Goal: Task Accomplishment & Management: Complete application form

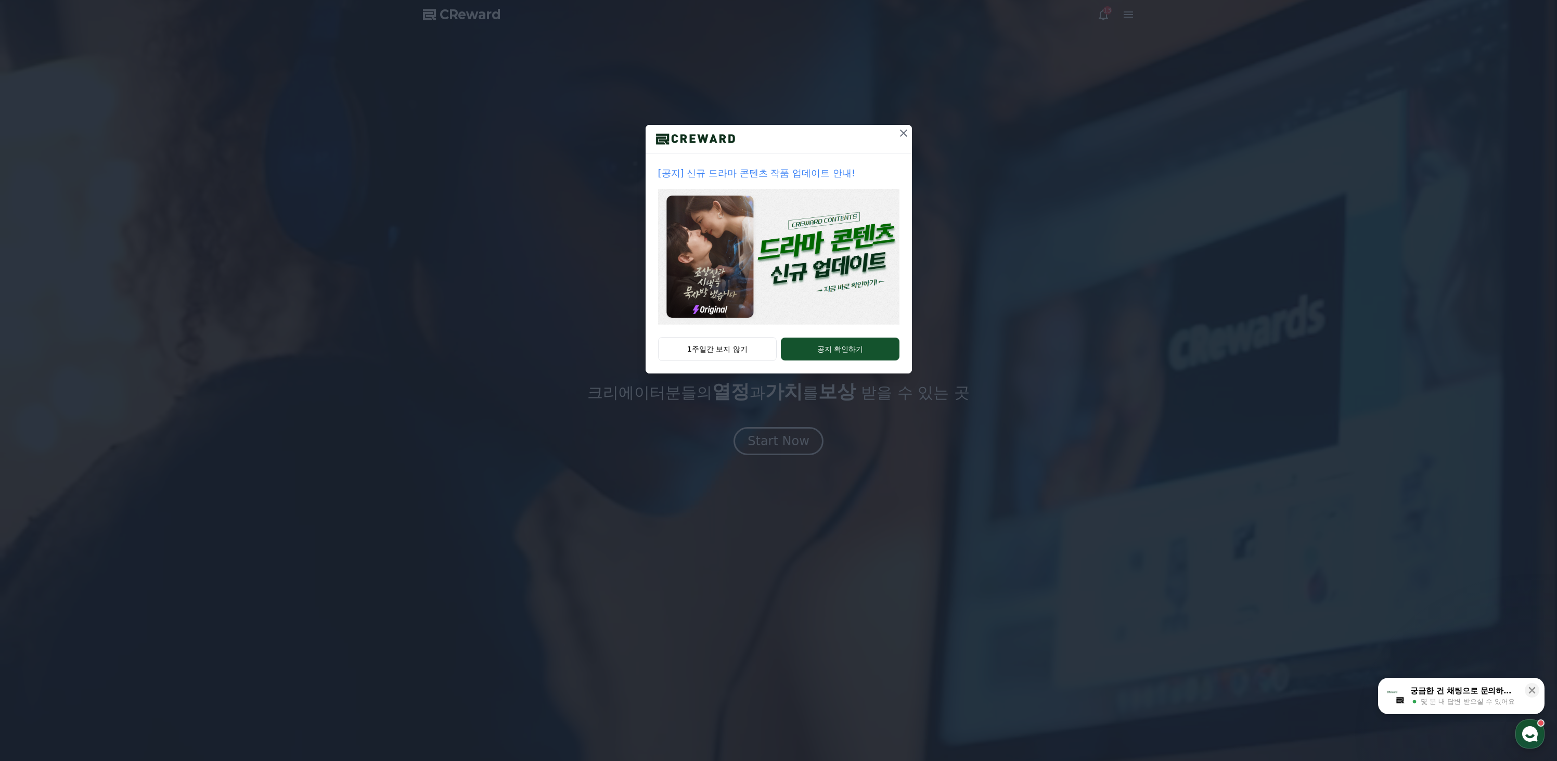
click at [911, 130] on button at bounding box center [903, 133] width 17 height 17
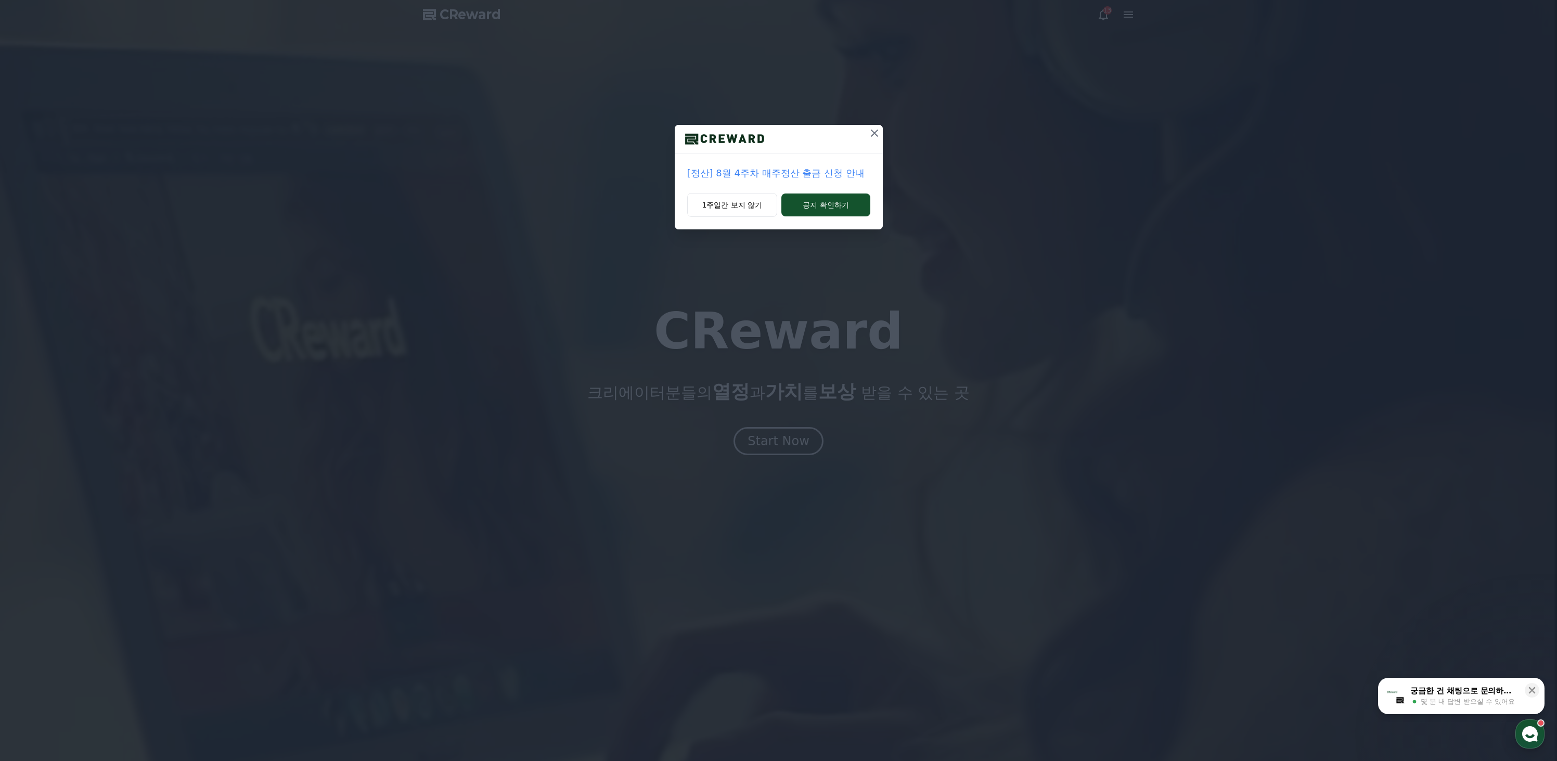
click at [867, 133] on button at bounding box center [874, 133] width 17 height 17
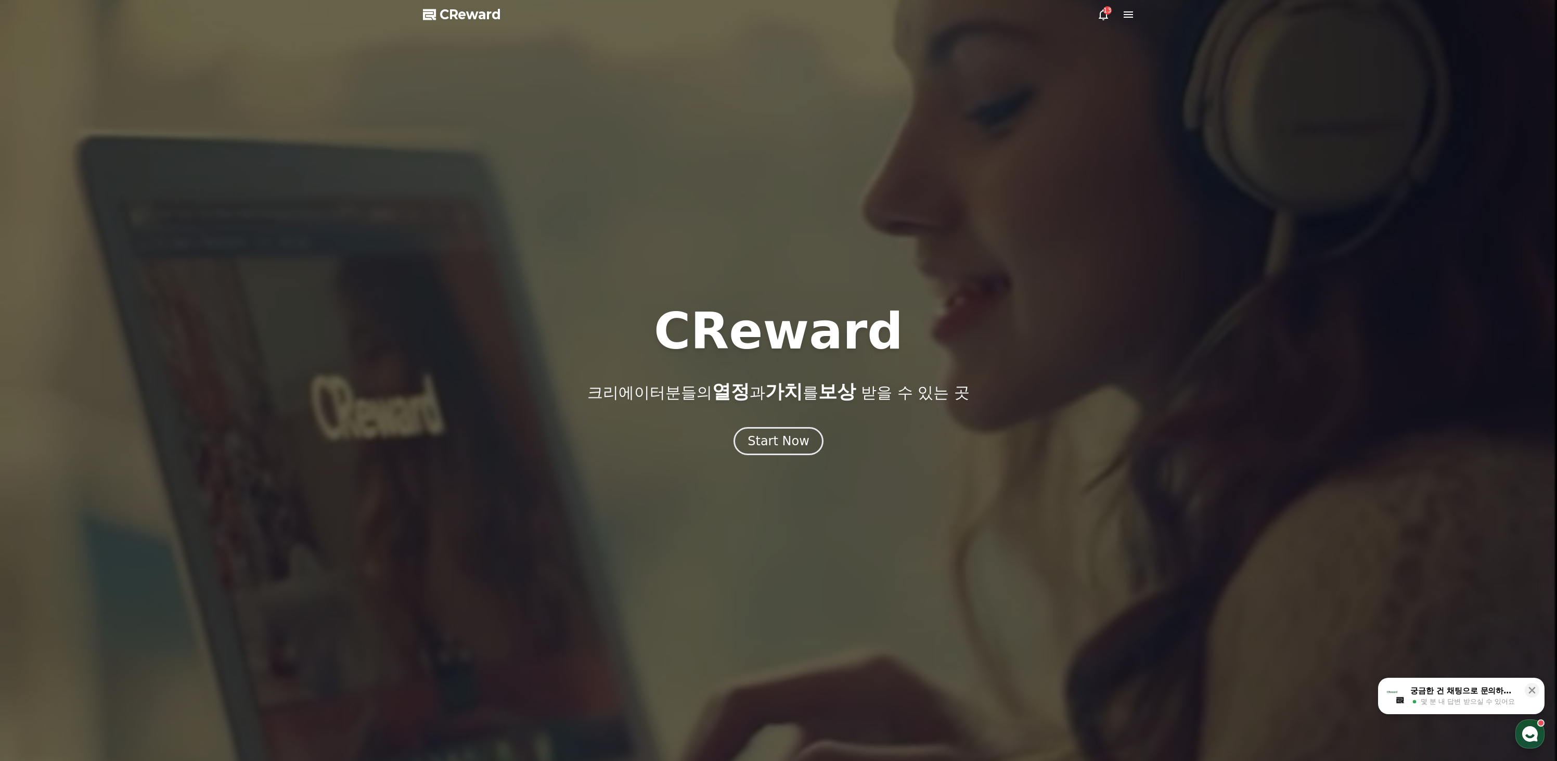
click at [1091, 13] on div at bounding box center [778, 380] width 1557 height 761
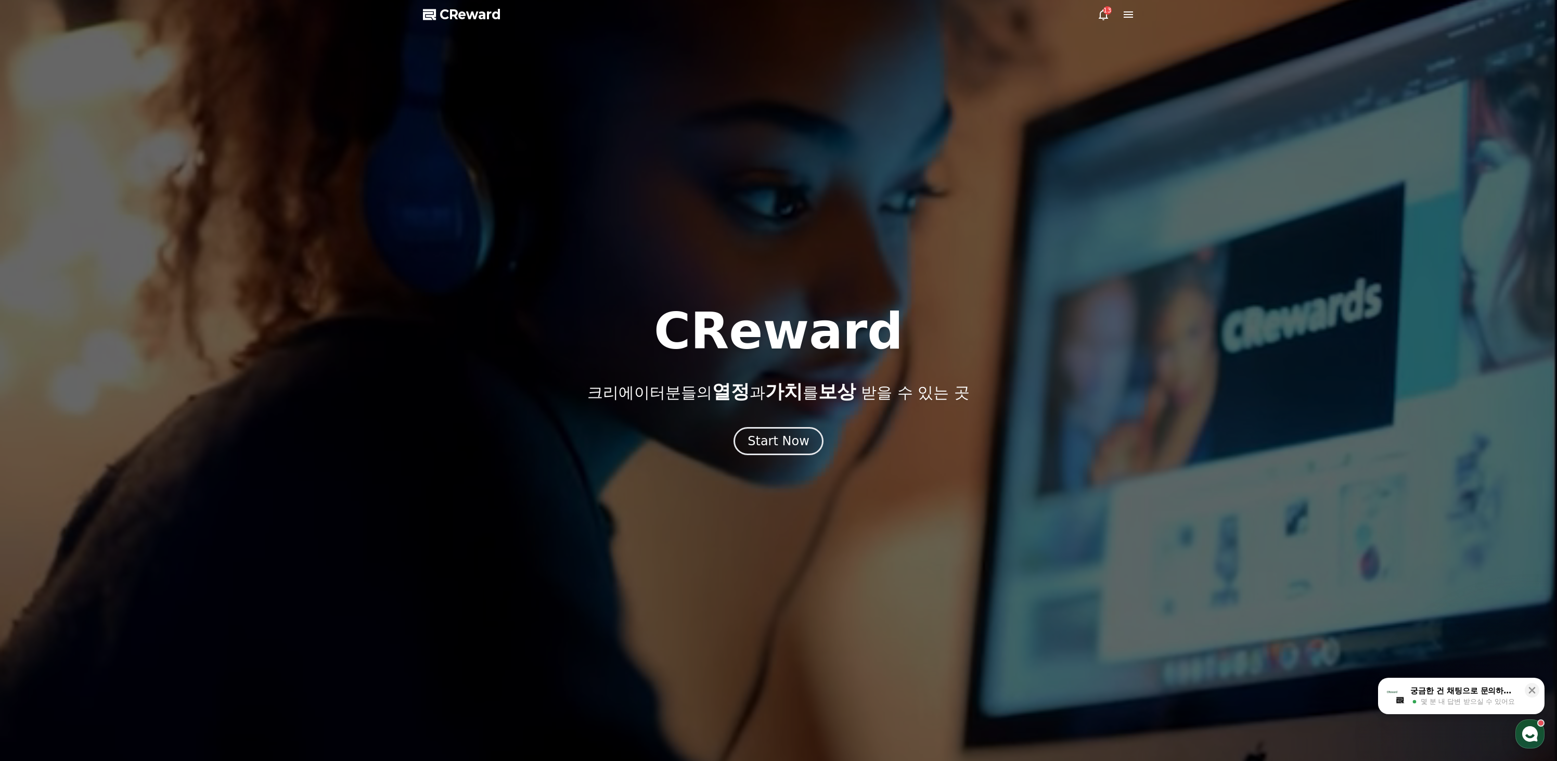
click at [1104, 12] on div "13" at bounding box center [1108, 10] width 8 height 8
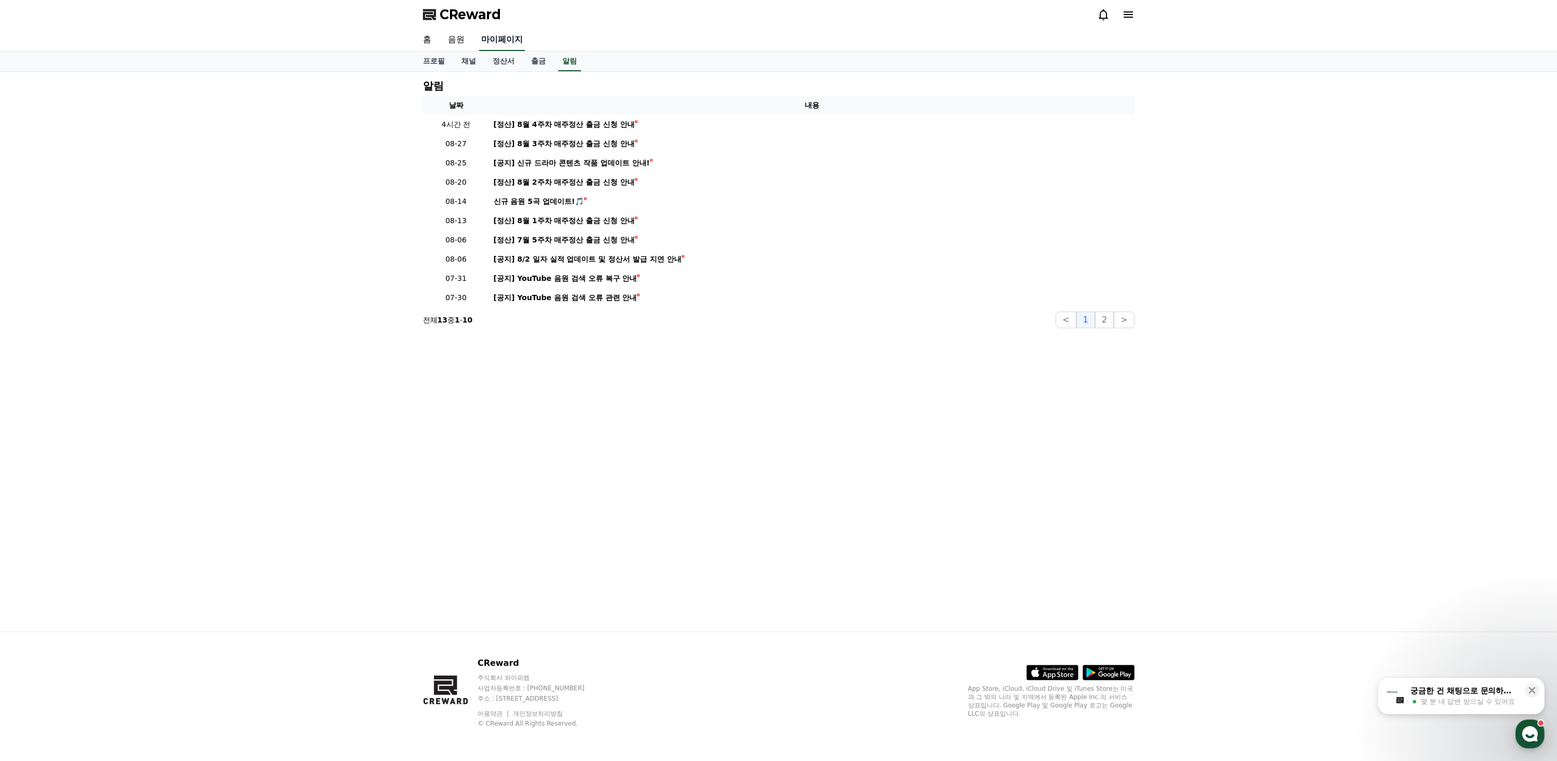
click at [496, 40] on link "마이페이지" at bounding box center [502, 40] width 46 height 22
select select "**********"
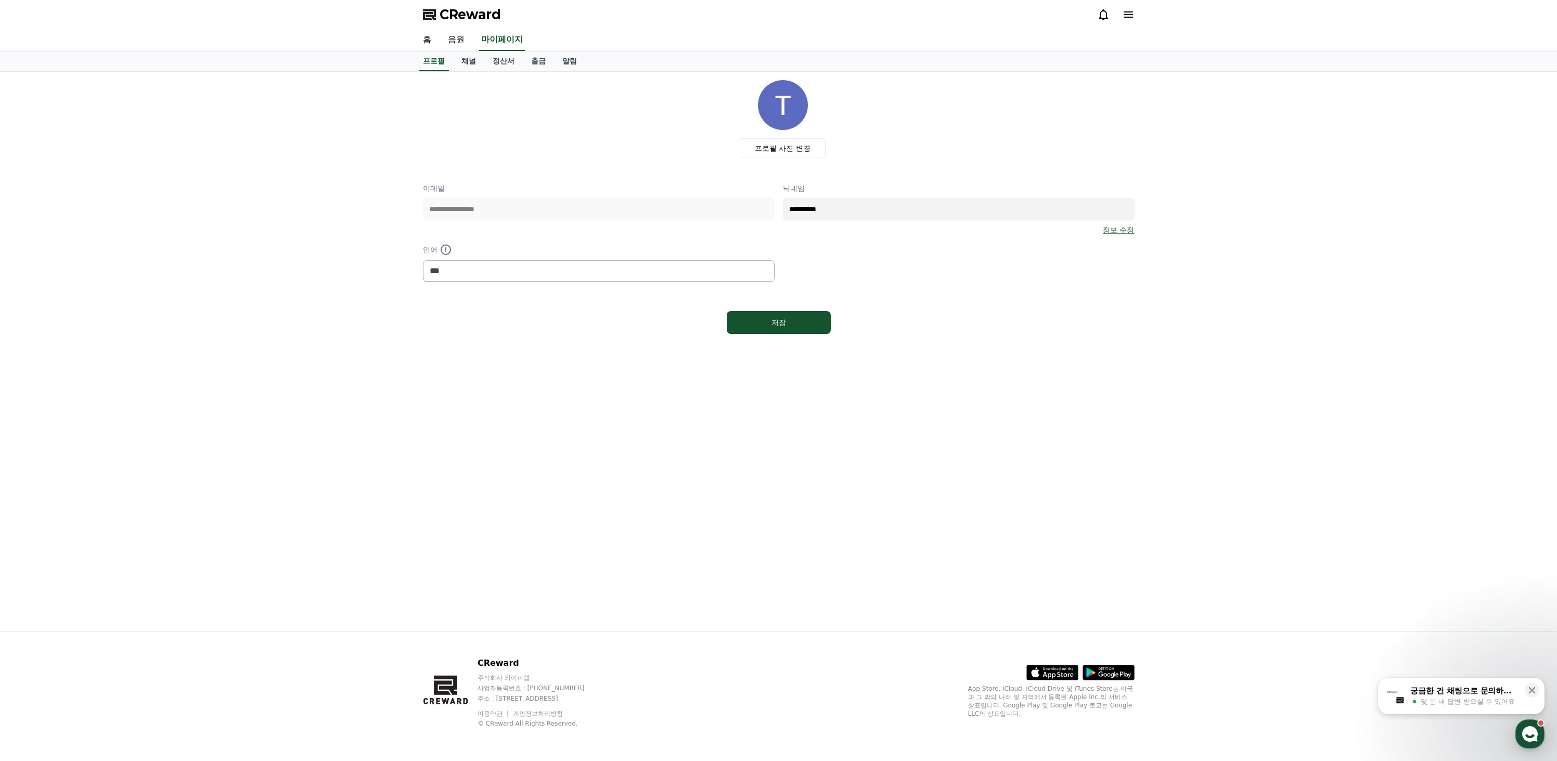
click at [1133, 12] on icon at bounding box center [1128, 14] width 9 height 6
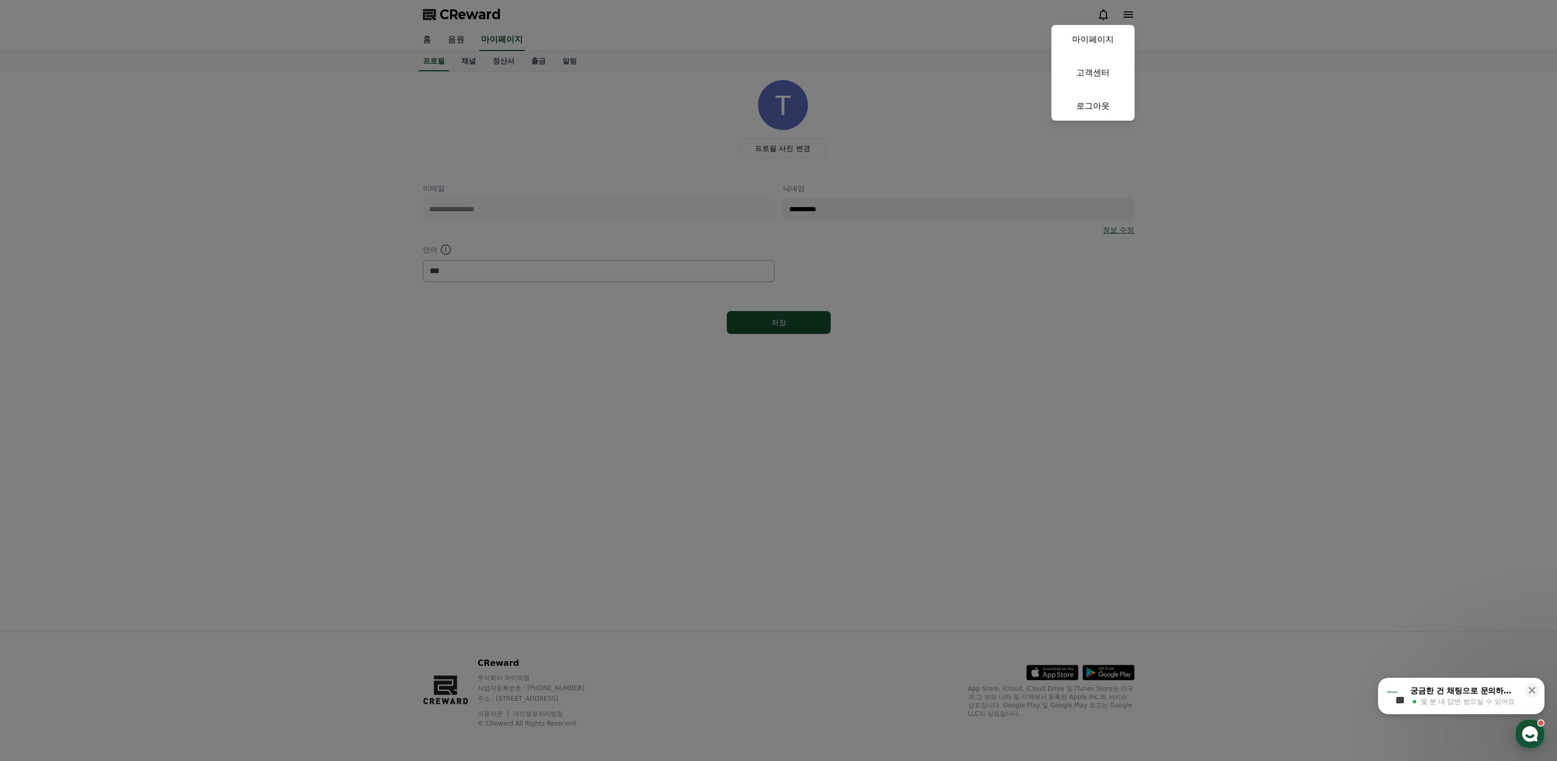
click at [1133, 12] on button "close" at bounding box center [778, 380] width 1557 height 761
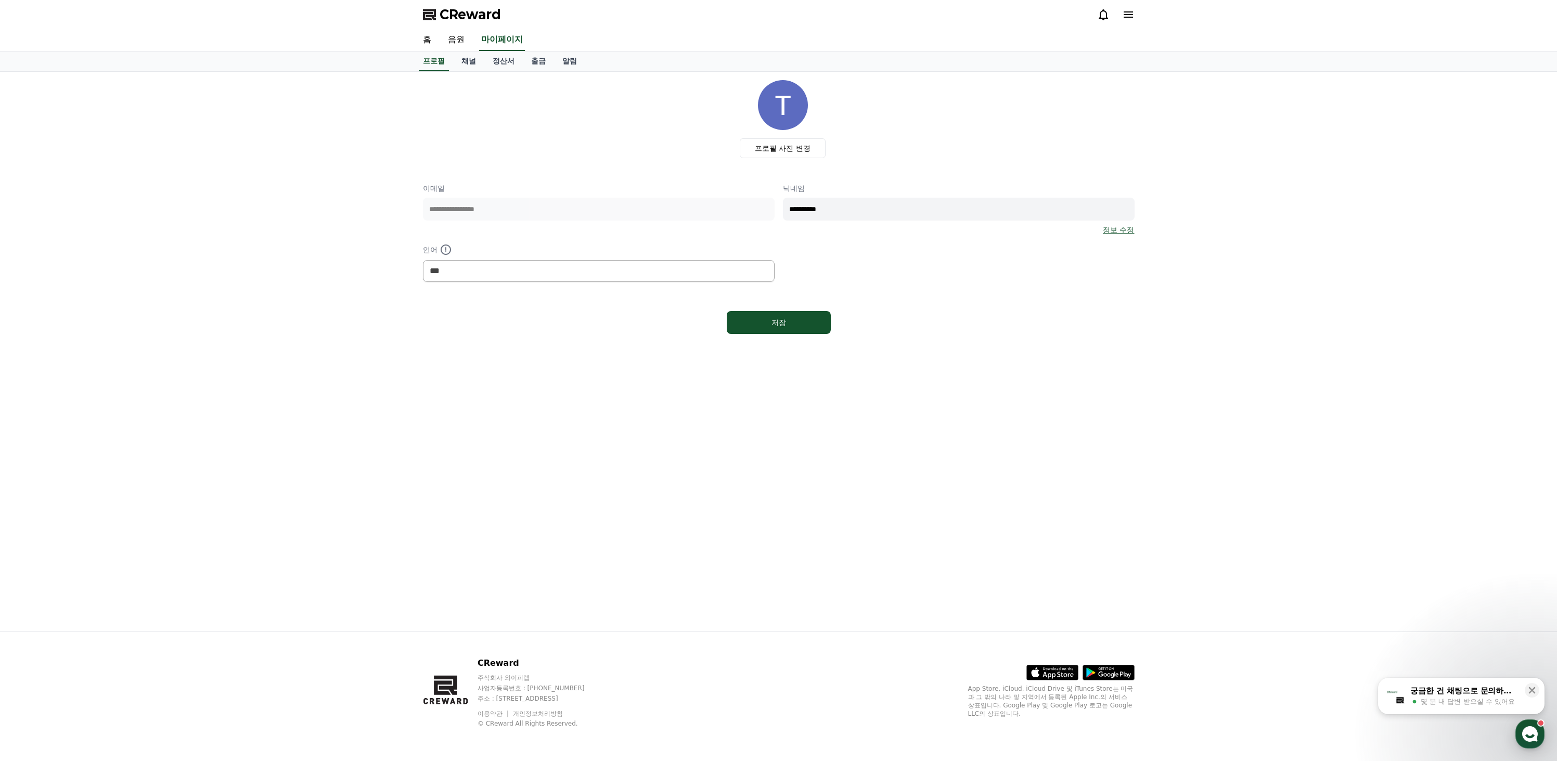
click at [1120, 11] on div at bounding box center [1115, 14] width 37 height 12
click at [460, 66] on link "채널" at bounding box center [468, 62] width 31 height 20
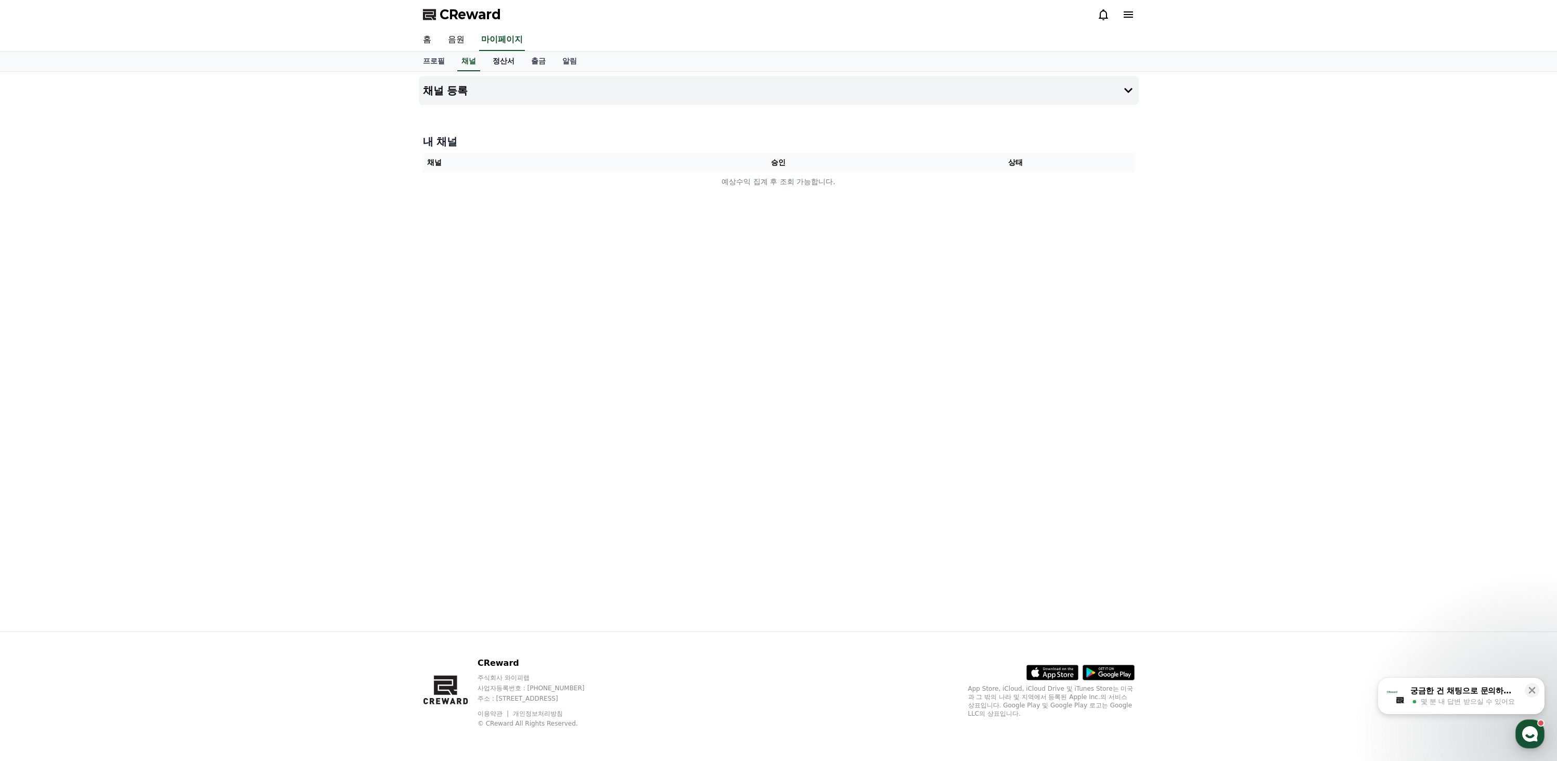
click at [485, 64] on link "정산서" at bounding box center [503, 62] width 39 height 20
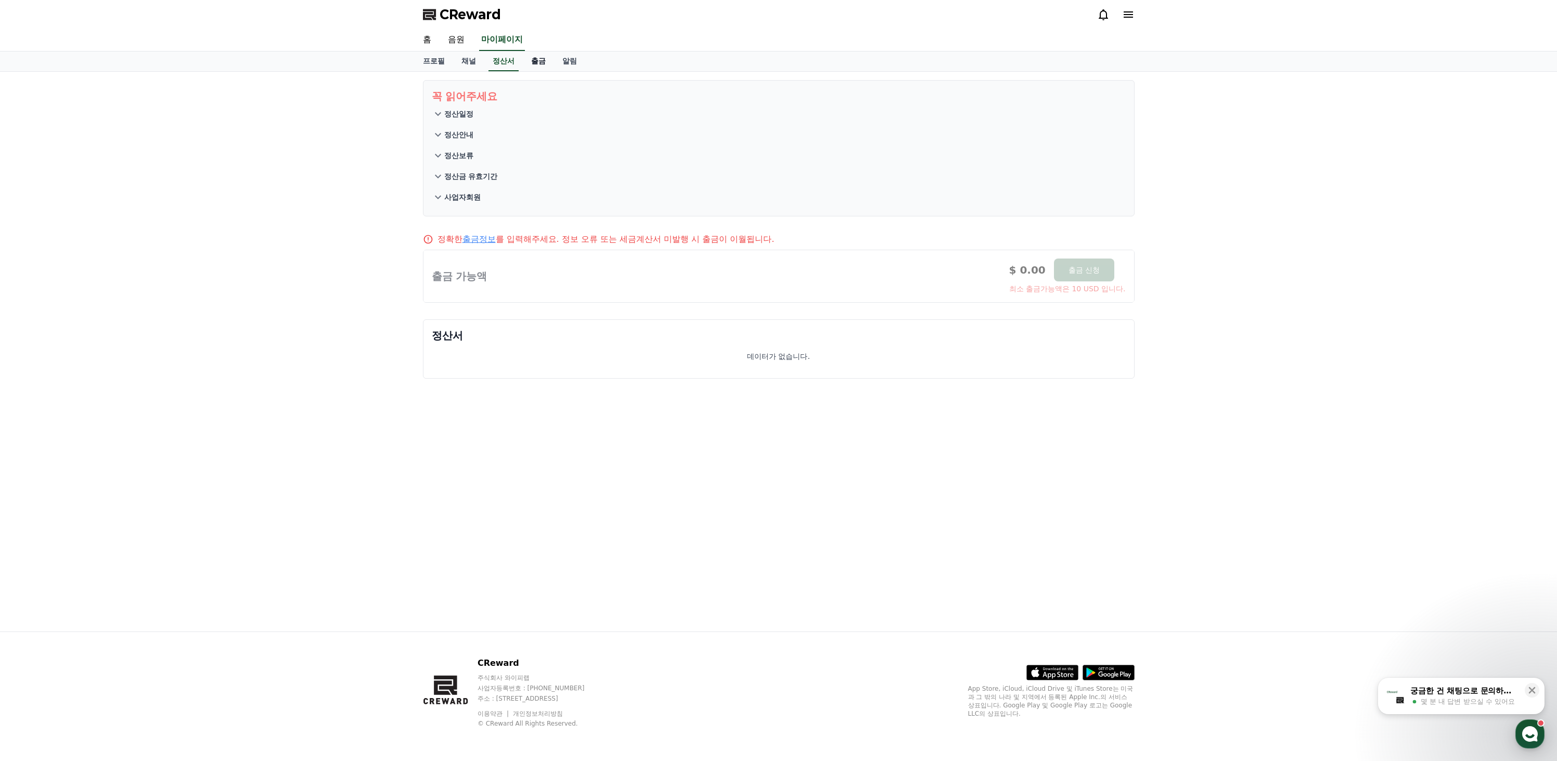
click at [527, 63] on link "출금" at bounding box center [538, 62] width 31 height 20
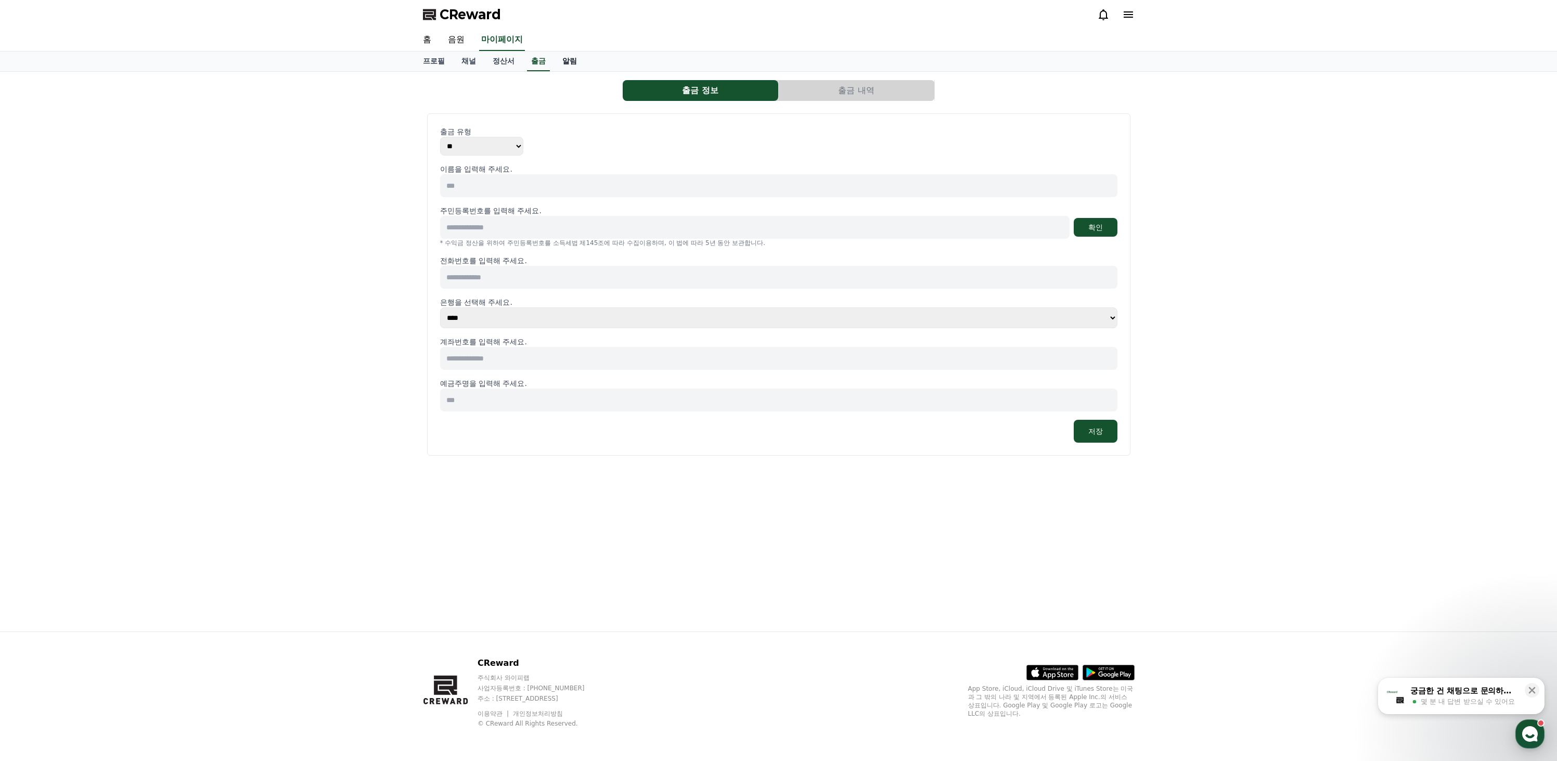
click at [559, 62] on link "알림" at bounding box center [569, 62] width 31 height 20
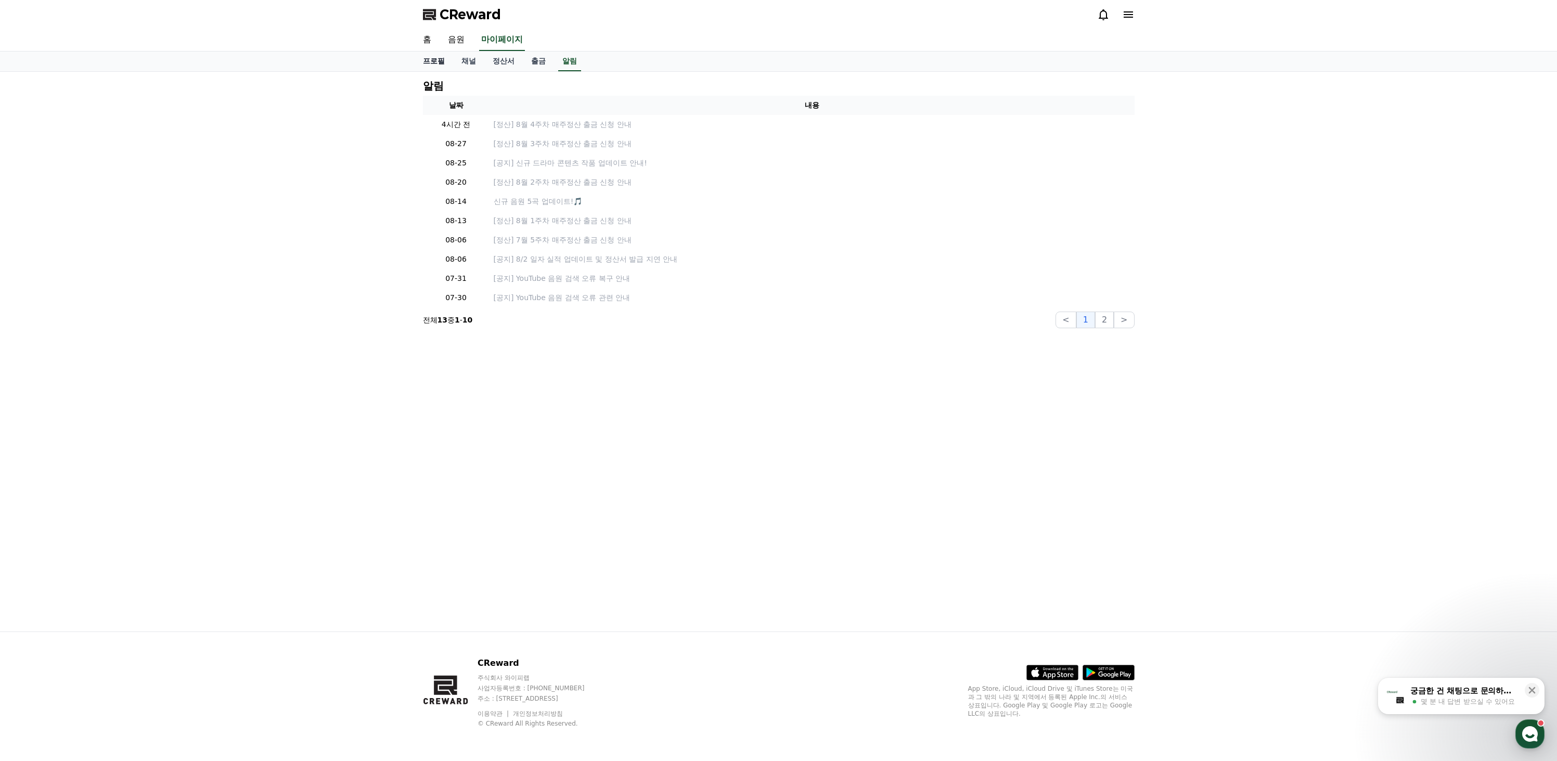
click at [435, 70] on link "프로필" at bounding box center [434, 62] width 39 height 20
select select "**********"
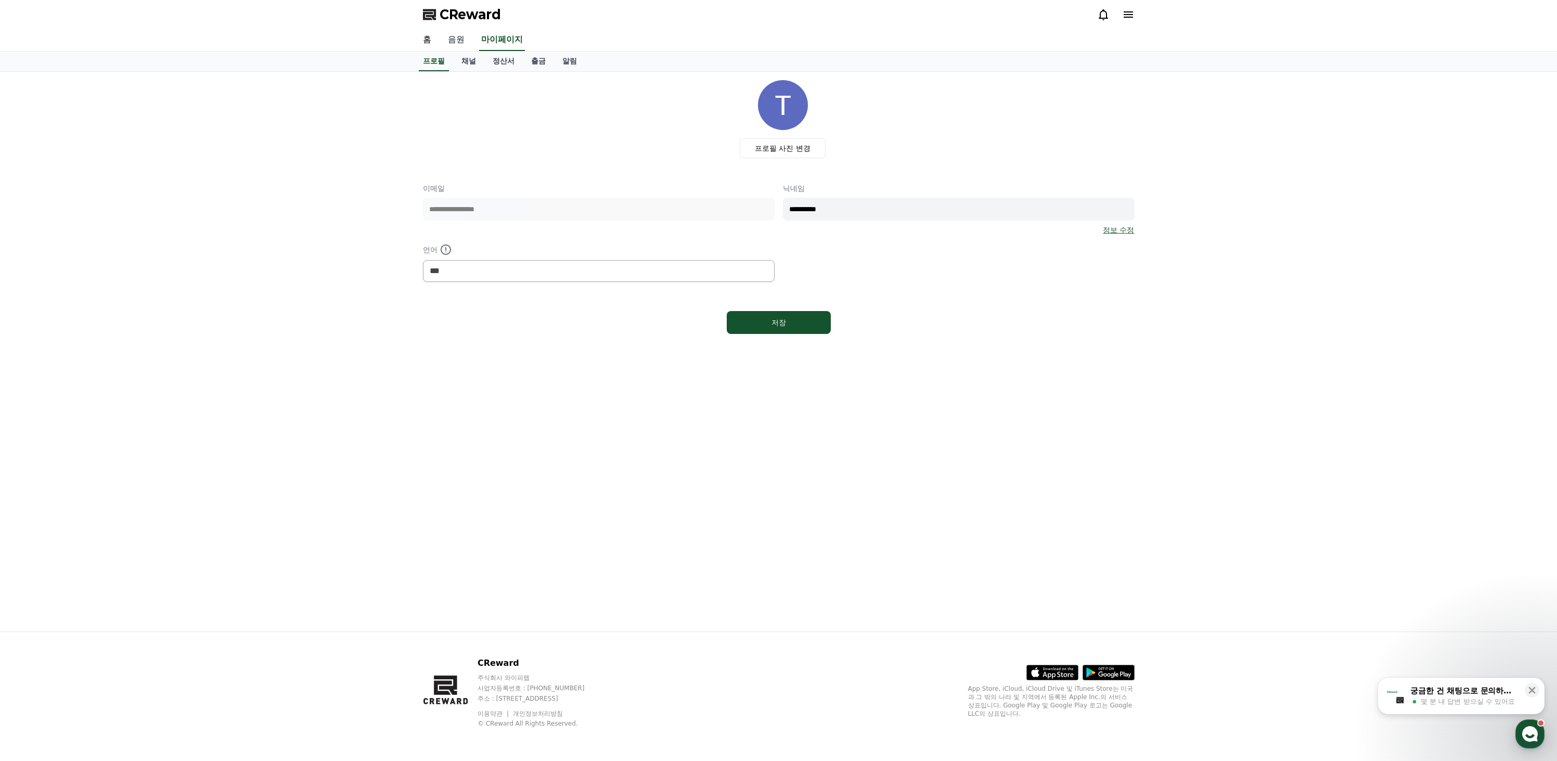
click at [455, 46] on link "음원" at bounding box center [456, 40] width 33 height 22
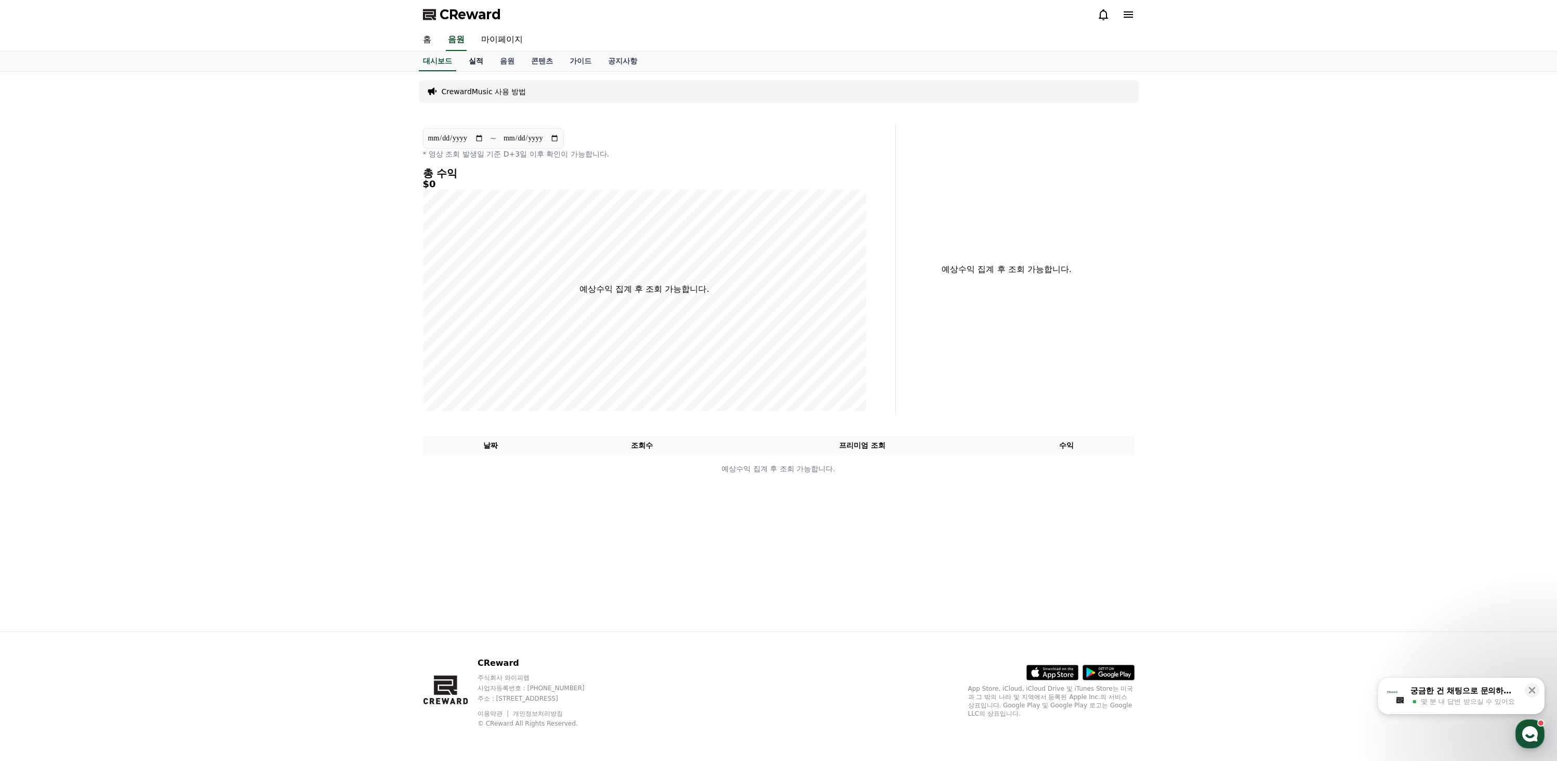
click at [474, 63] on link "실적" at bounding box center [475, 62] width 31 height 20
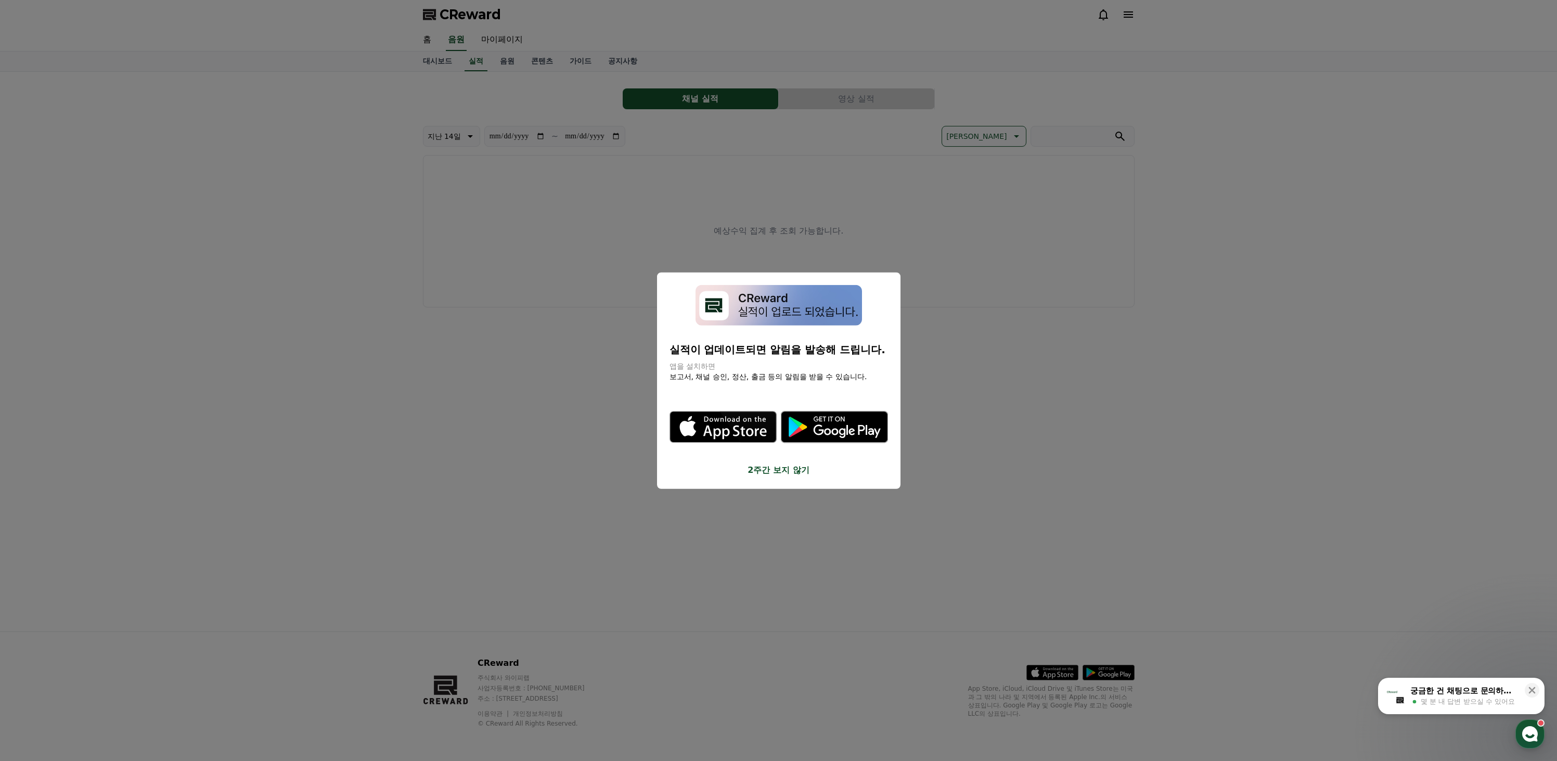
click at [532, 59] on button "close modal" at bounding box center [778, 380] width 1557 height 761
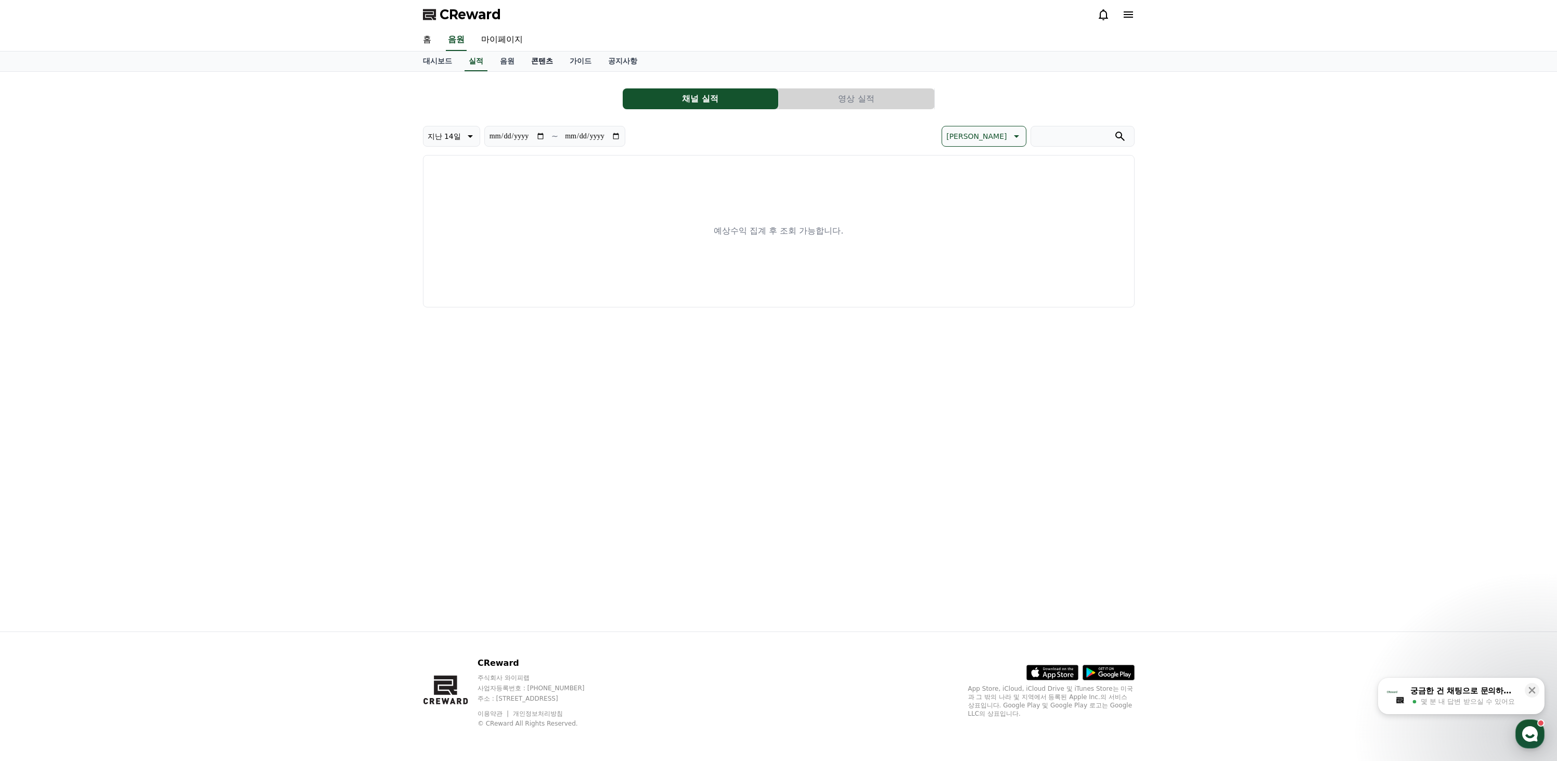
click at [534, 62] on link "콘텐츠" at bounding box center [542, 62] width 39 height 20
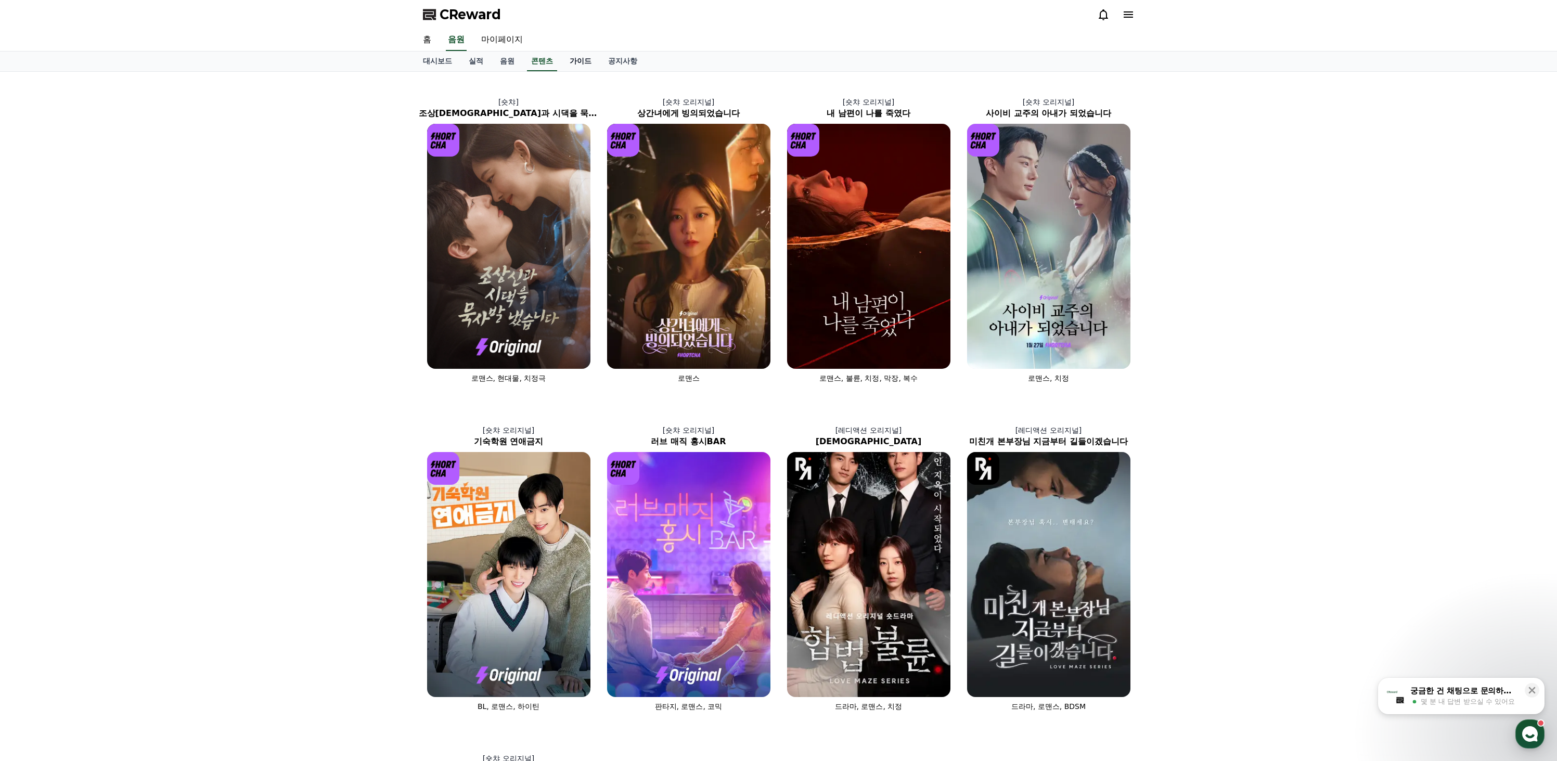
click at [562, 61] on link "가이드" at bounding box center [580, 62] width 39 height 20
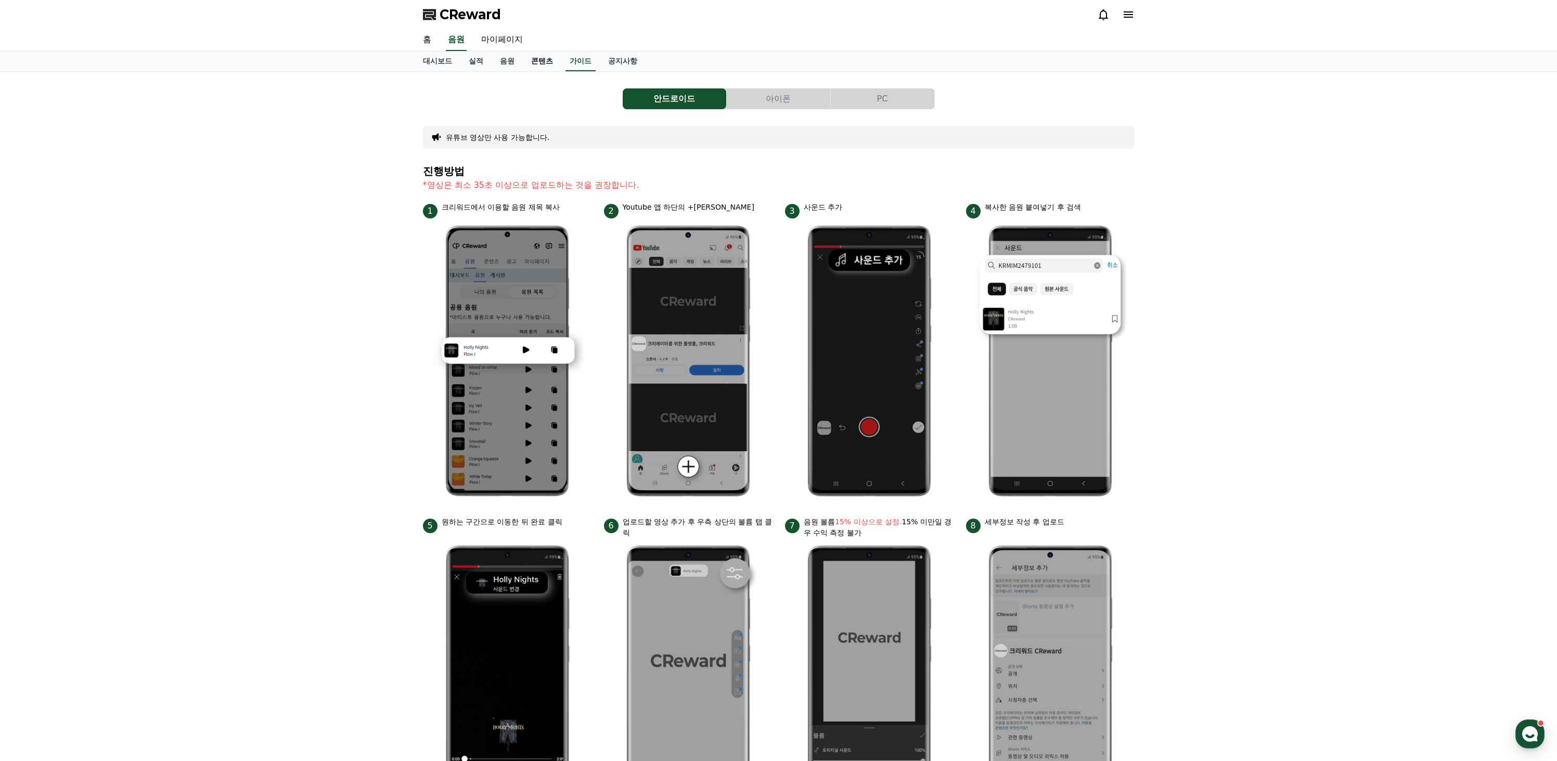
click at [533, 61] on link "콘텐츠" at bounding box center [542, 62] width 39 height 20
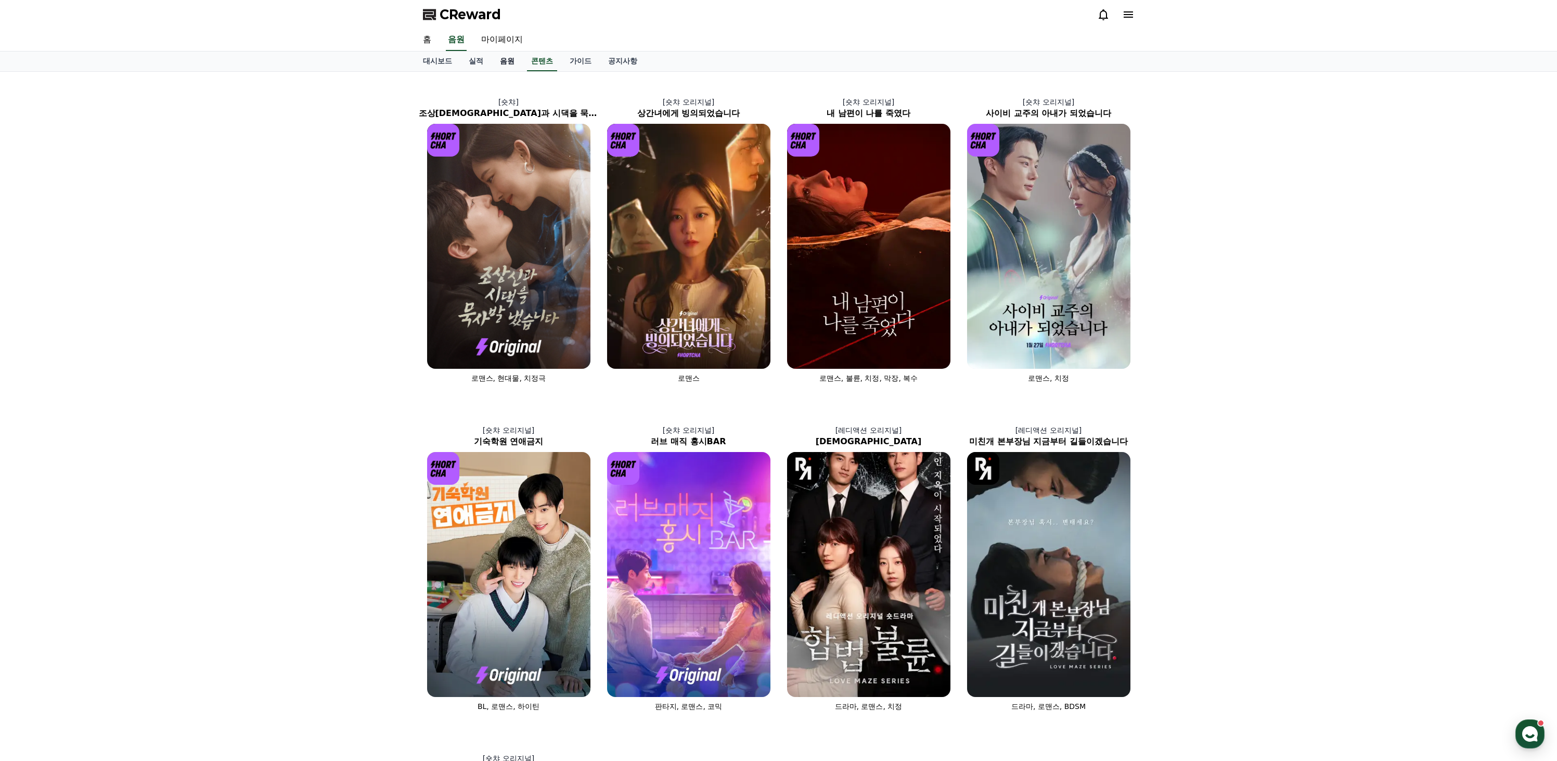
click at [493, 65] on link "음원" at bounding box center [507, 62] width 31 height 20
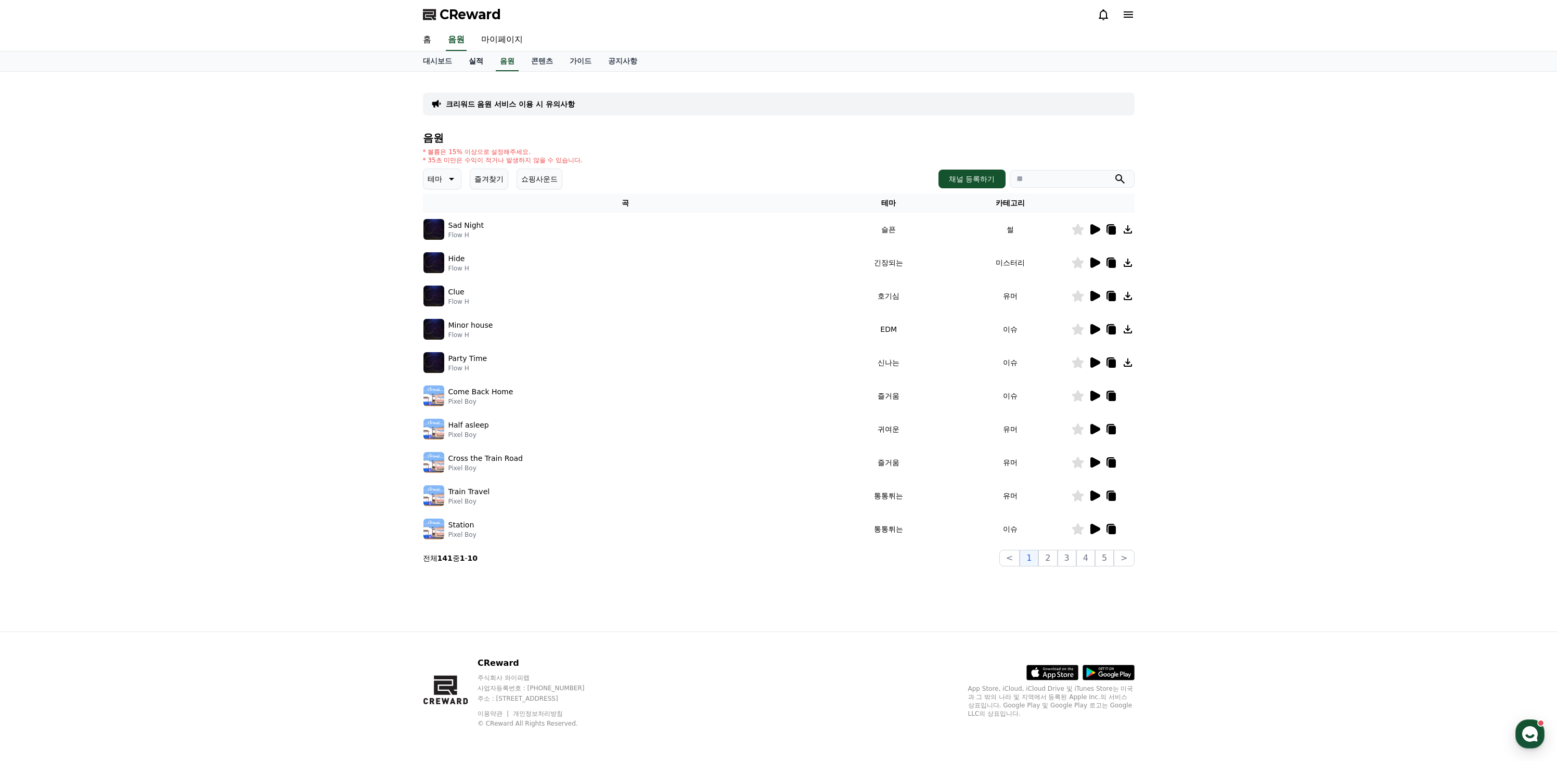
click at [474, 66] on link "실적" at bounding box center [475, 62] width 31 height 20
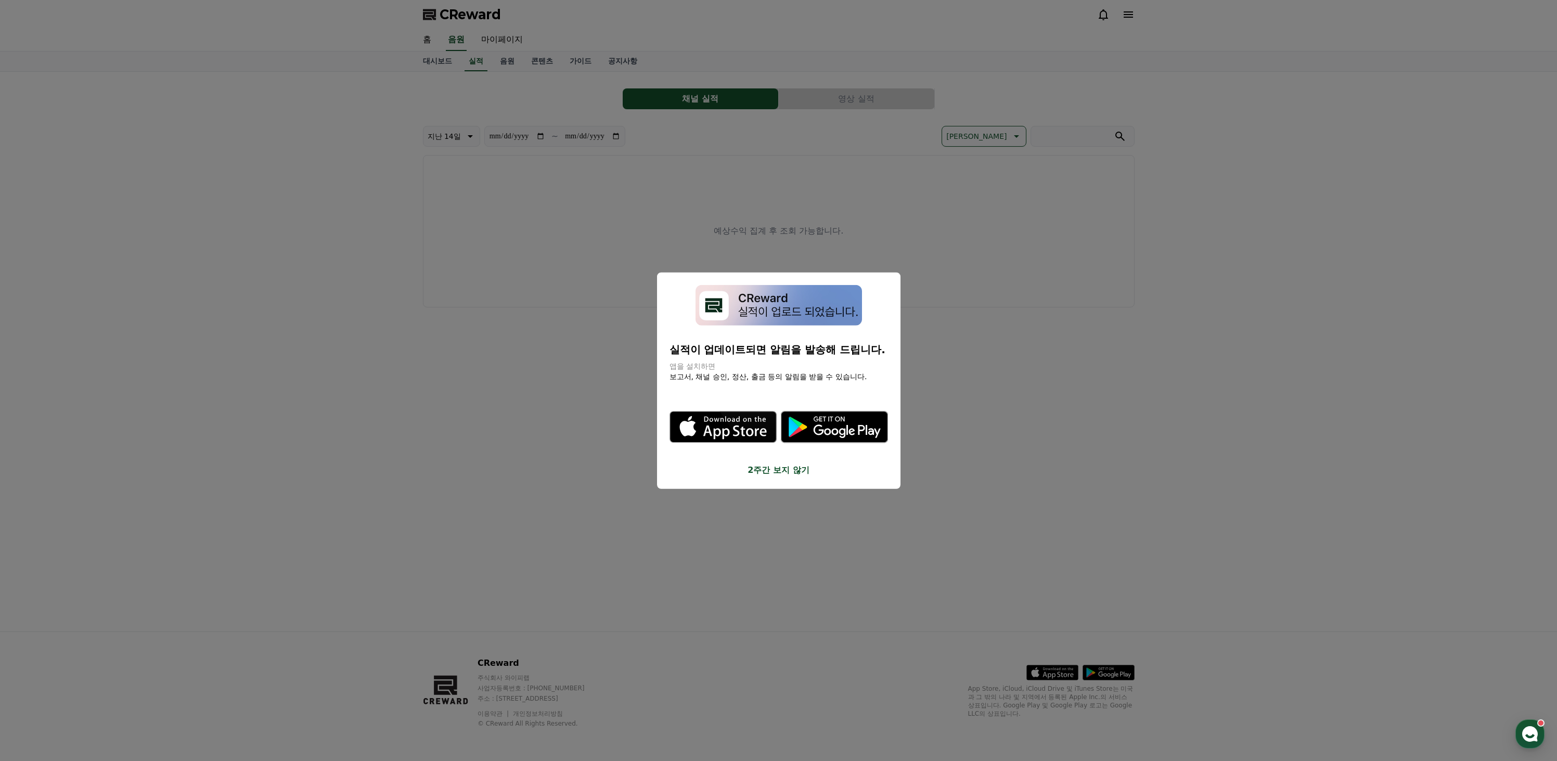
click at [433, 84] on button "close modal" at bounding box center [778, 380] width 1557 height 761
click at [442, 62] on link "대시보드" at bounding box center [438, 62] width 46 height 20
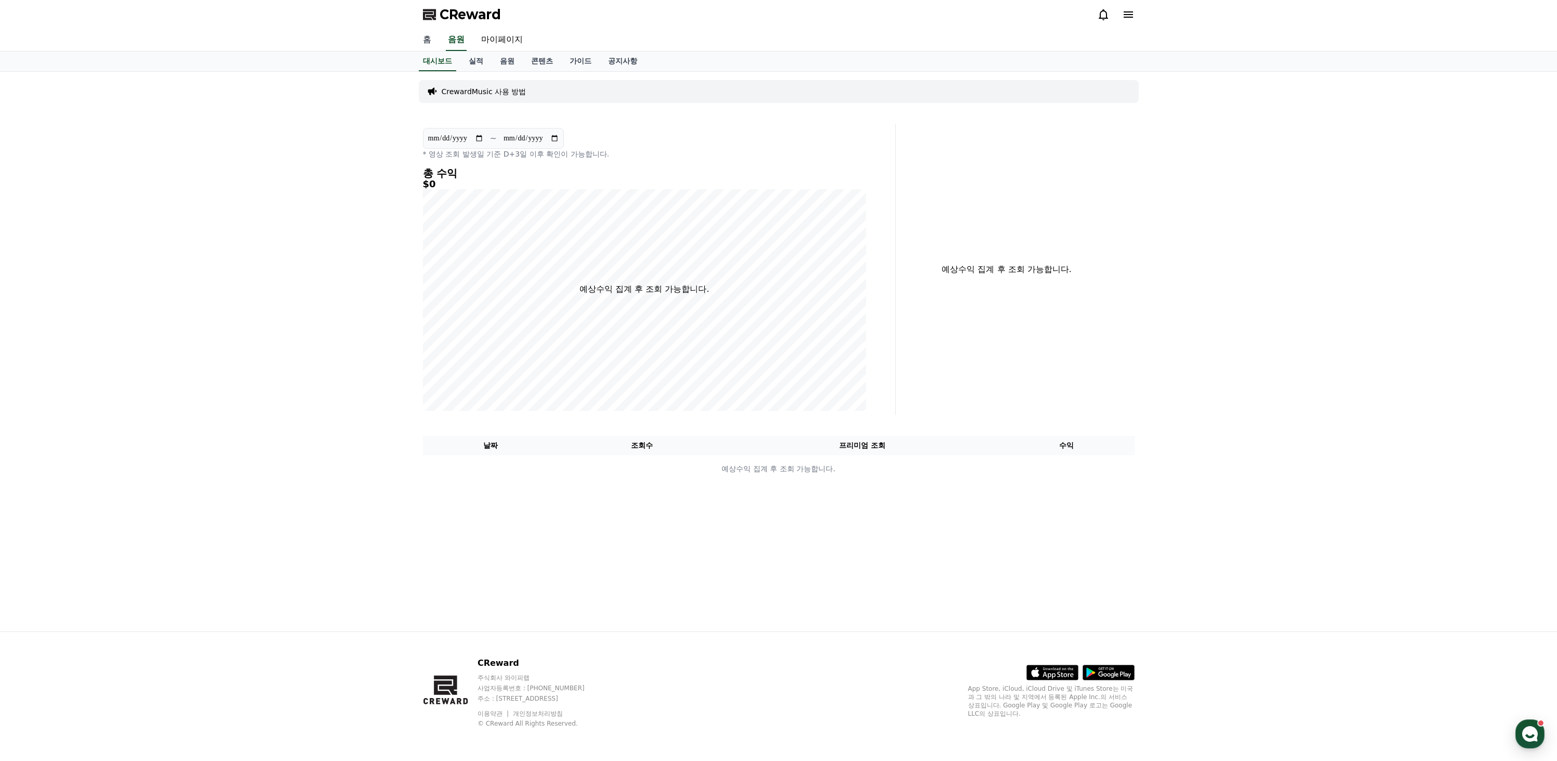
click at [432, 44] on link "홈" at bounding box center [427, 40] width 25 height 22
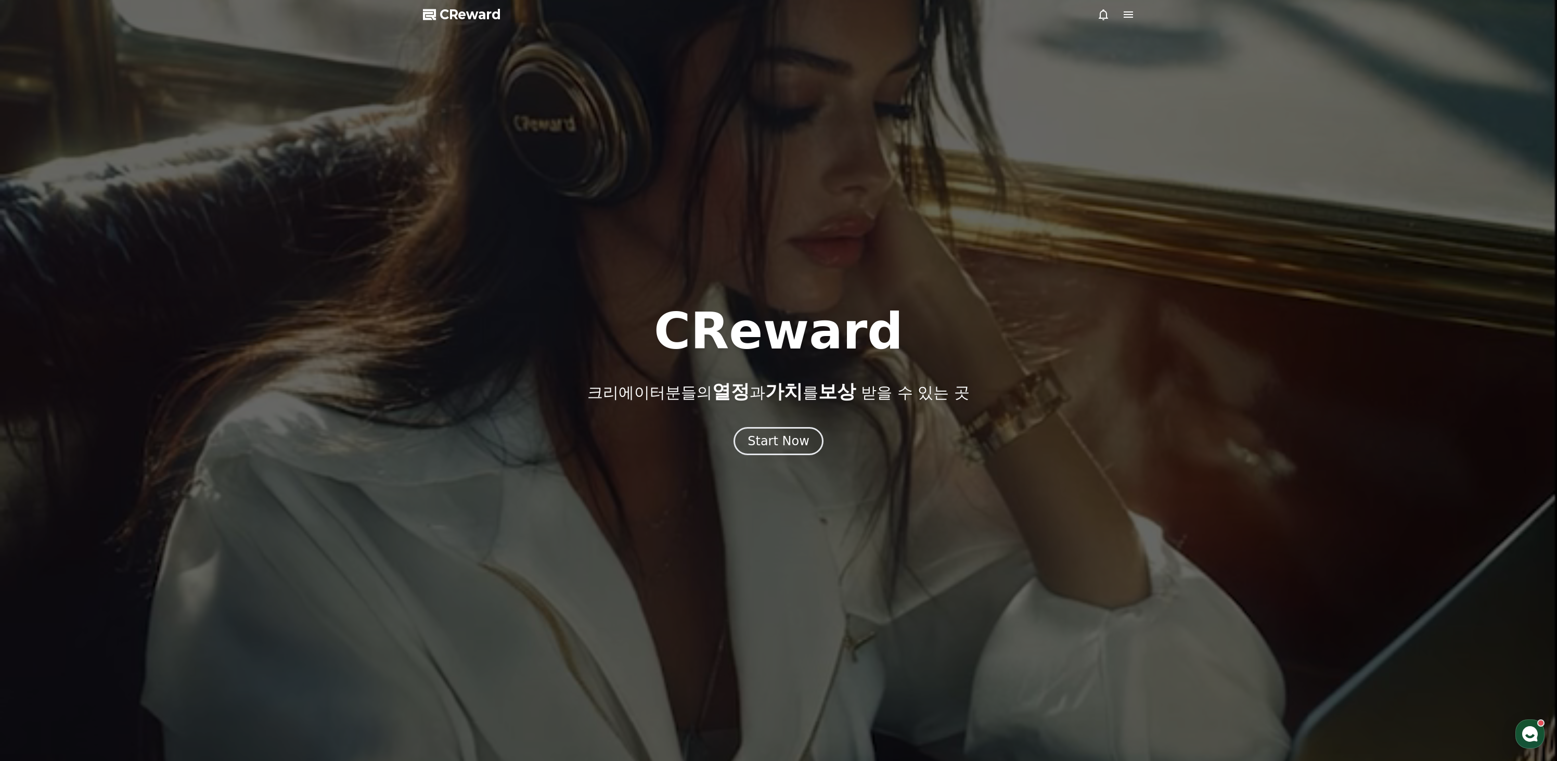
click at [1129, 12] on icon at bounding box center [1128, 14] width 9 height 6
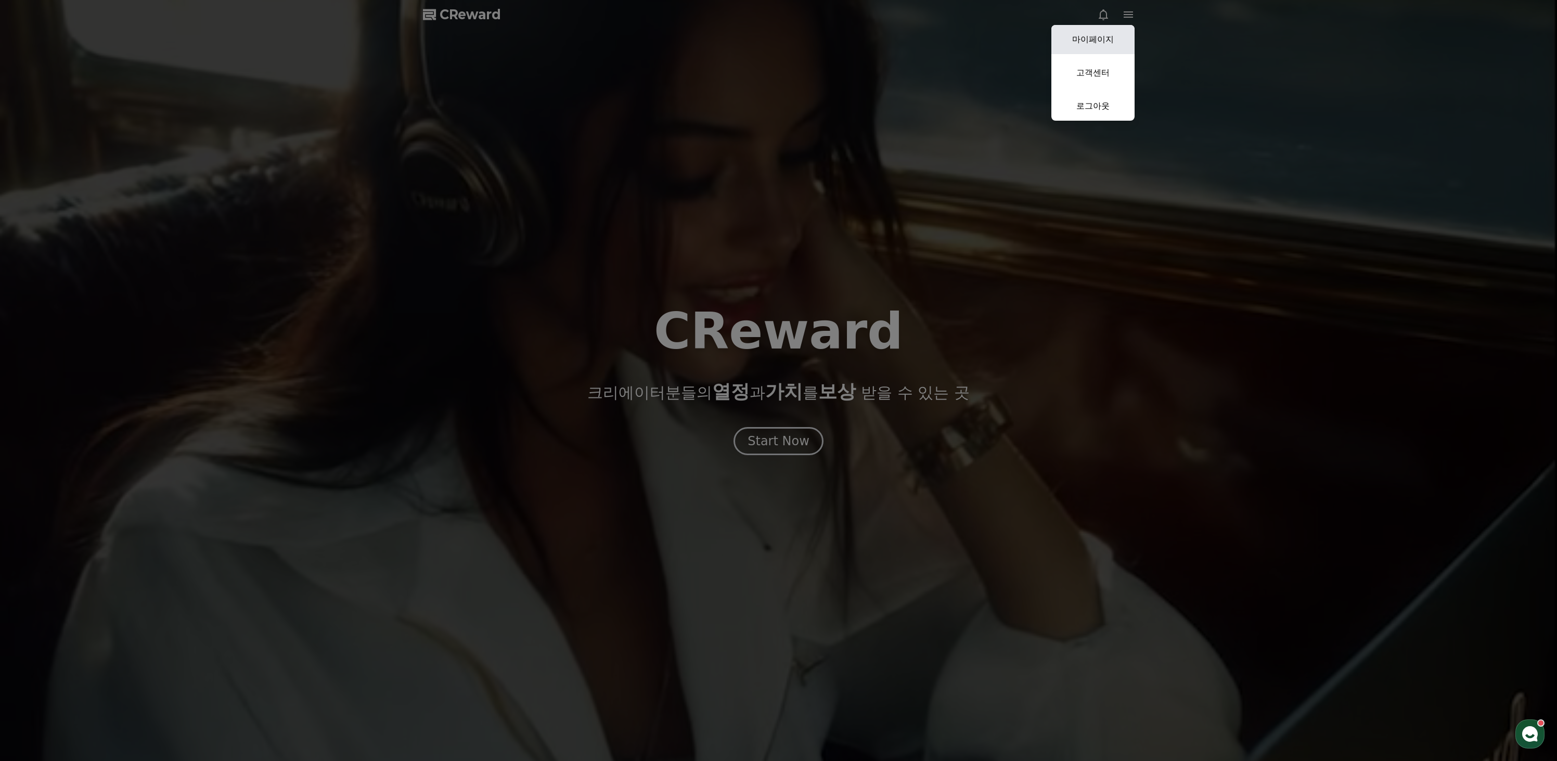
click at [1101, 37] on link "마이페이지" at bounding box center [1093, 39] width 83 height 29
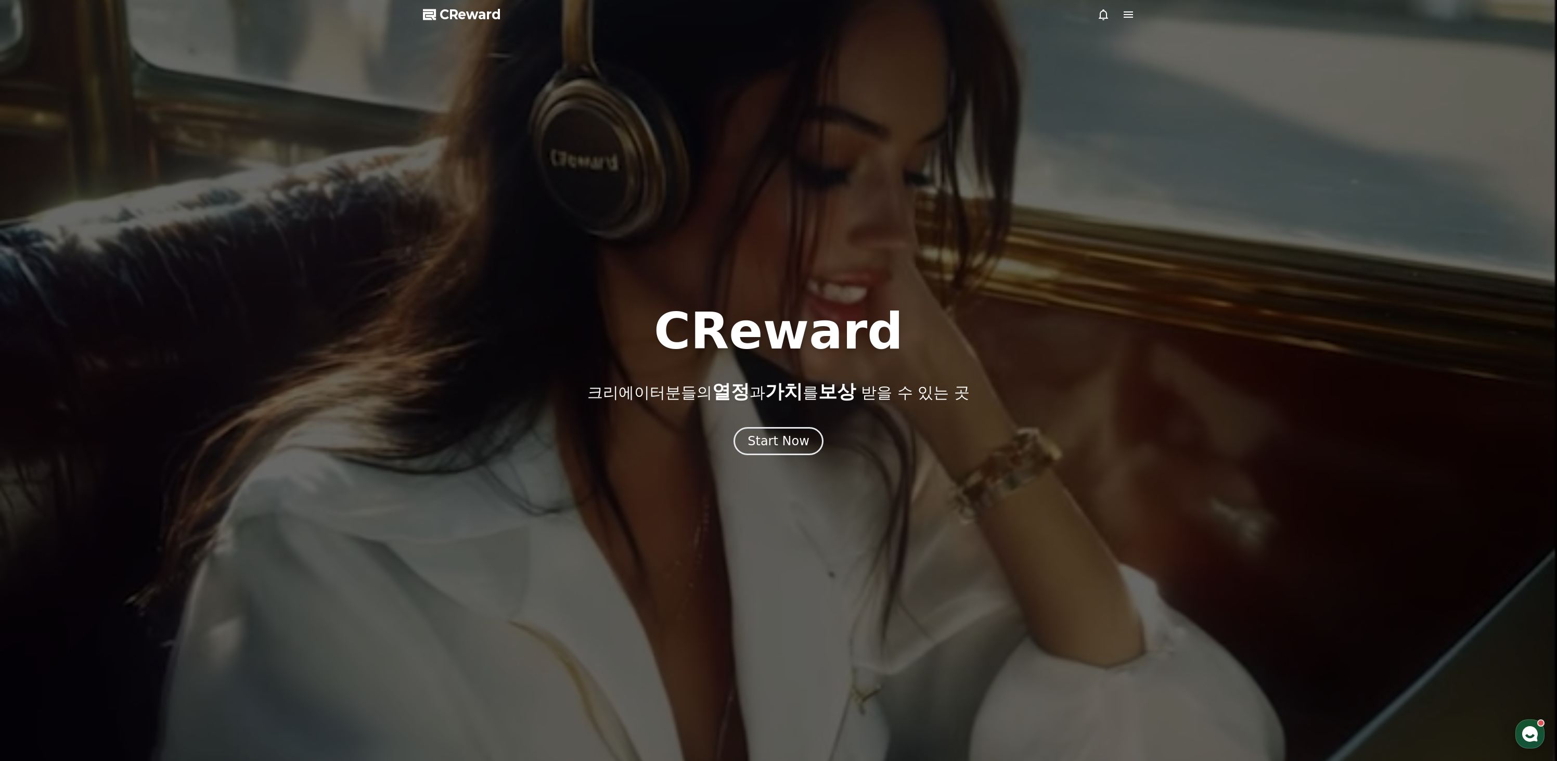
select select "**********"
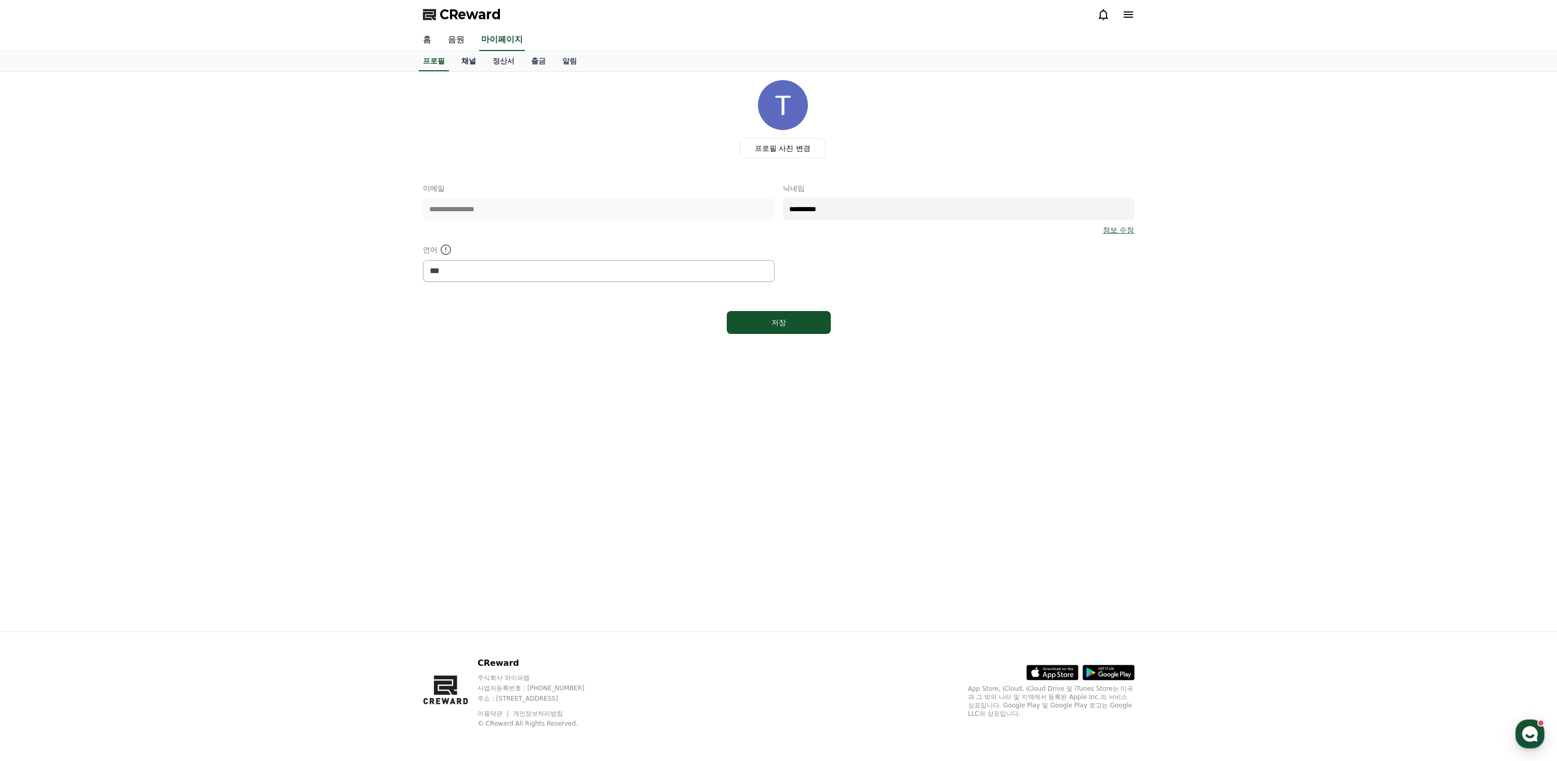
click at [469, 62] on link "채널" at bounding box center [468, 62] width 31 height 20
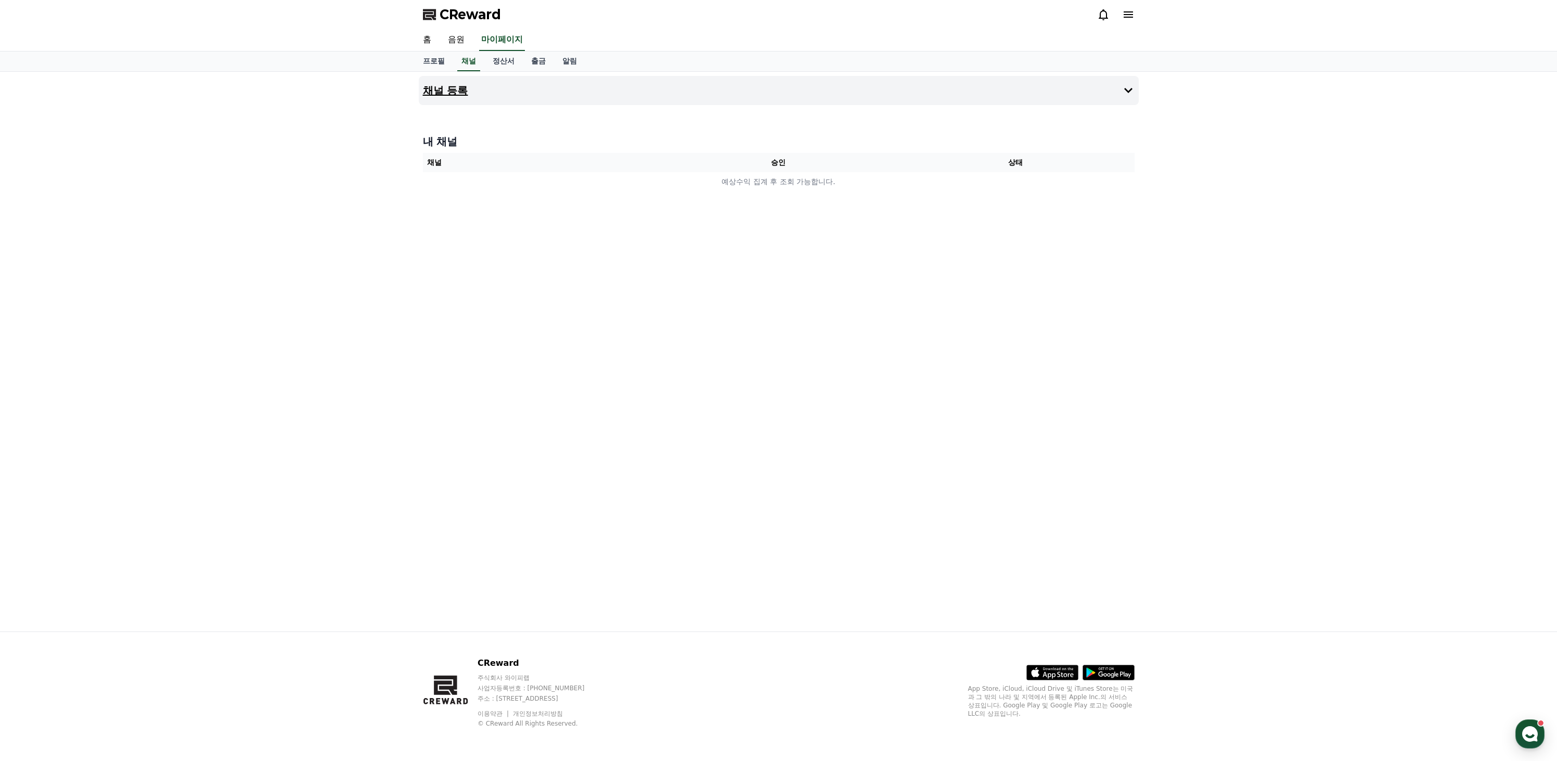
click at [455, 89] on h4 "채널 등록" at bounding box center [445, 90] width 45 height 11
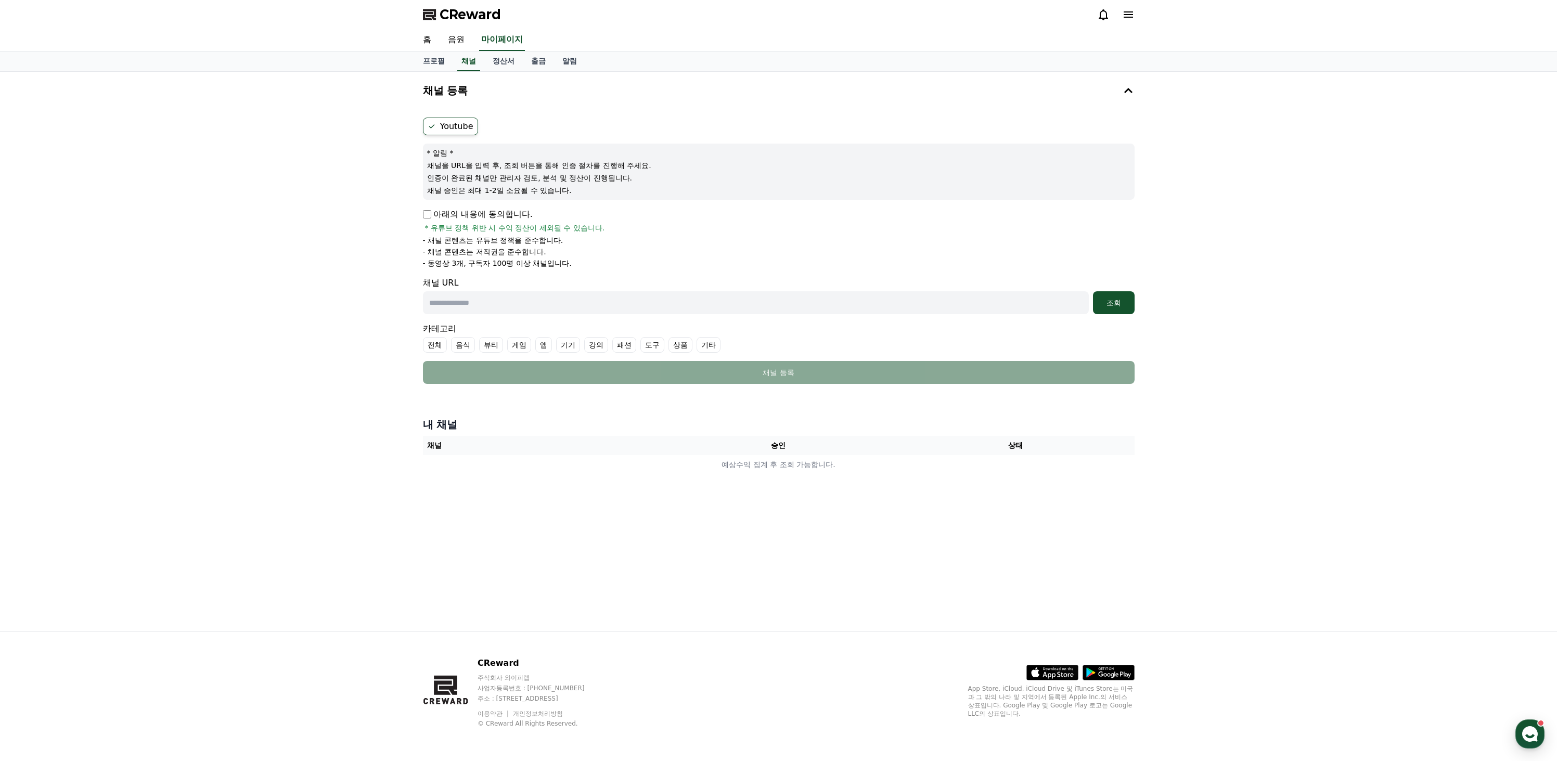
click at [530, 231] on span "* 유튜브 정책 위반 시 수익 정산이 제외될 수 있습니다." at bounding box center [515, 228] width 180 height 10
click at [528, 252] on p "- 채널 콘텐츠는 저작권을 준수합니다." at bounding box center [484, 252] width 123 height 10
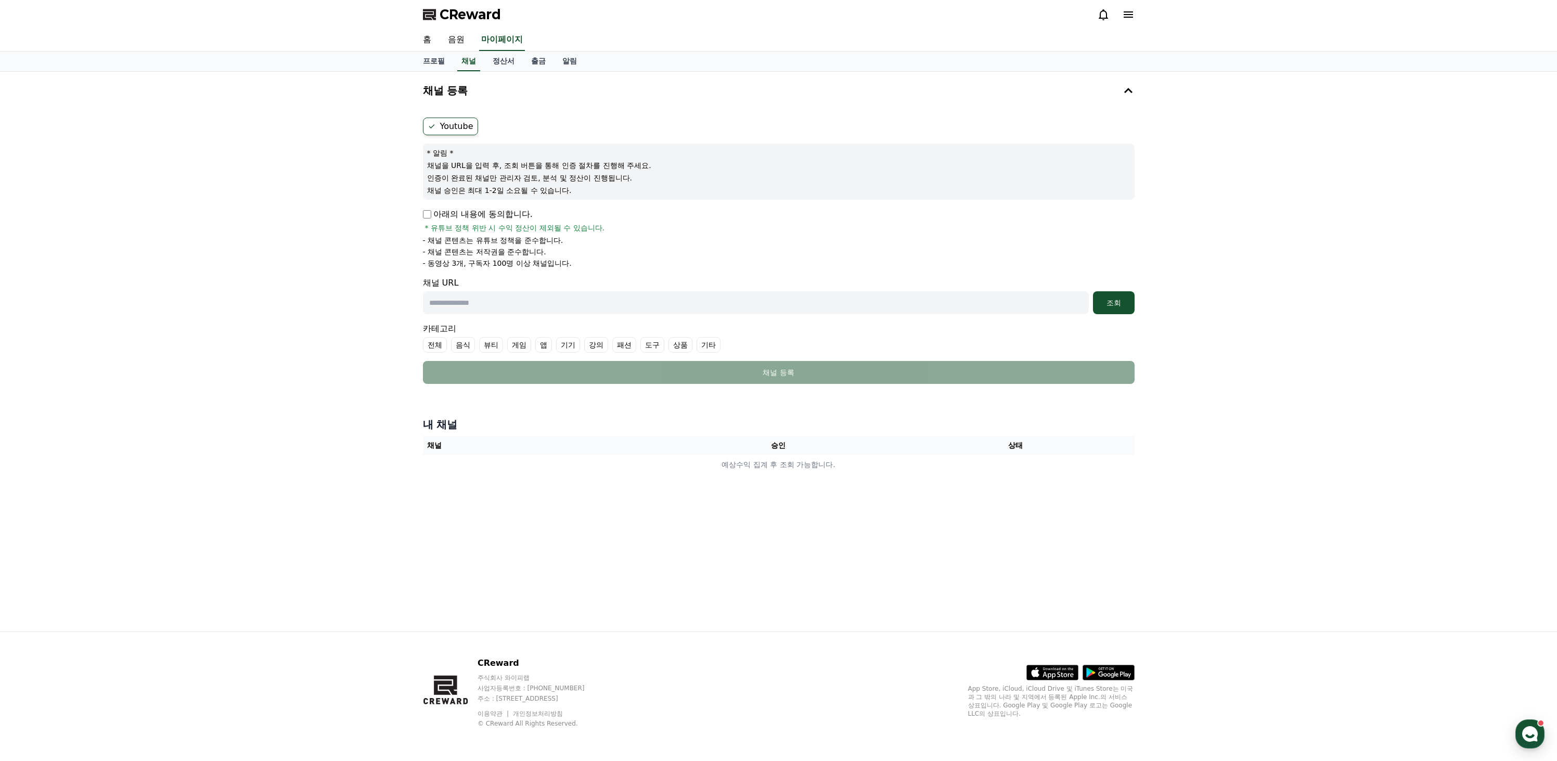
click at [528, 252] on p "- 채널 콘텐츠는 저작권을 준수합니다." at bounding box center [484, 252] width 123 height 10
click at [528, 259] on p "- 동영상 3개, 구독자 100명 이상 채널입니다." at bounding box center [497, 263] width 149 height 10
click at [517, 265] on p "- 동영상 3개, 구독자 100명 이상 채널입니다." at bounding box center [497, 263] width 149 height 10
click at [470, 267] on p "- 동영상 3개, 구독자 100명 이상 채널입니다." at bounding box center [497, 263] width 149 height 10
drag, startPoint x: 470, startPoint y: 263, endPoint x: 550, endPoint y: 259, distance: 80.3
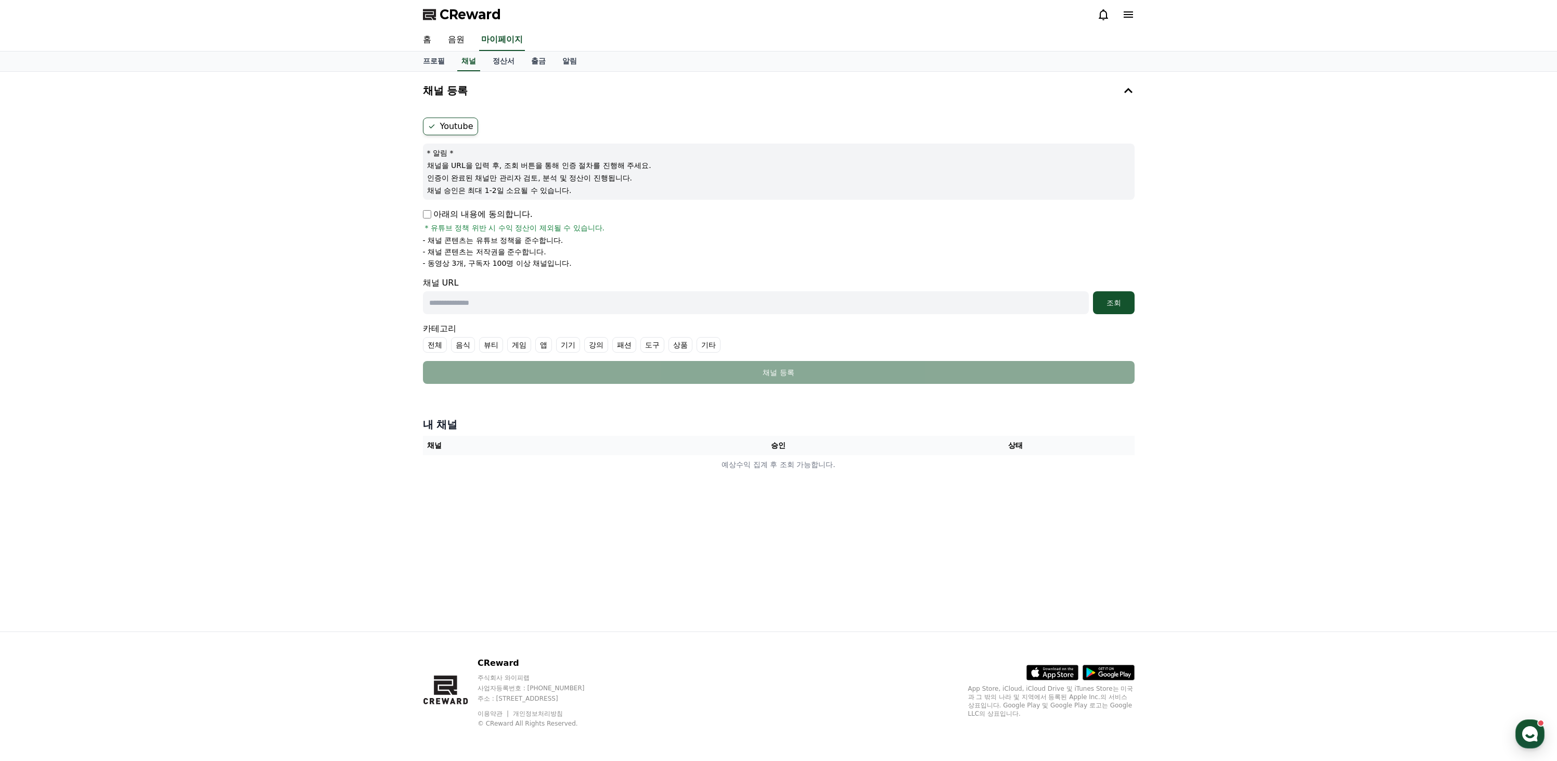
click at [550, 259] on p "- 동영상 3개, 구독자 100명 이상 채널입니다." at bounding box center [497, 263] width 149 height 10
drag, startPoint x: 471, startPoint y: 267, endPoint x: 408, endPoint y: 269, distance: 63.0
click at [408, 269] on div "채널 등록 Youtube * 알림 * 채널을 URL을 입력 후, 조회 버튼을 통해 인증 절차를 진행해 주세요. 인증이 완료된 채널만 관리자 검…" at bounding box center [778, 352] width 1557 height 560
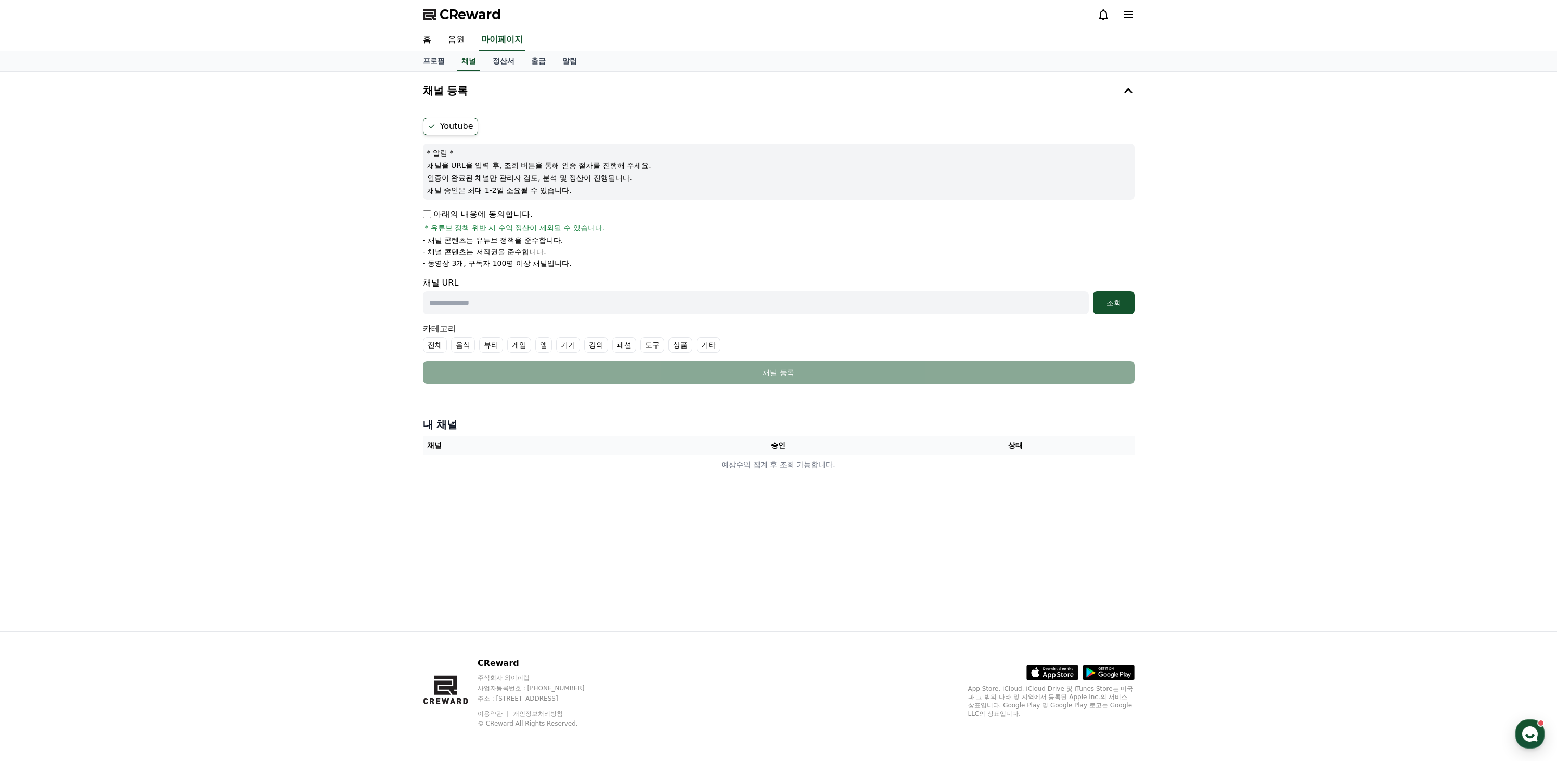
drag, startPoint x: 410, startPoint y: 262, endPoint x: 590, endPoint y: 247, distance: 180.6
click at [590, 247] on div "채널 등록 Youtube * 알림 * 채널을 URL을 입력 후, 조회 버튼을 통해 인증 절차를 진행해 주세요. 인증이 완료된 채널만 관리자 검…" at bounding box center [778, 352] width 1557 height 560
click at [585, 246] on ul "- 채널 콘텐츠는 유튜브 정책을 준수합니다. - 채널 콘텐츠는 저작권을 준수합니다. - 동영상 3개, 구독자 100명 이상 채널입니다." at bounding box center [779, 251] width 712 height 33
click at [430, 347] on label "전체" at bounding box center [435, 345] width 24 height 16
click at [464, 344] on label "음식" at bounding box center [476, 345] width 24 height 16
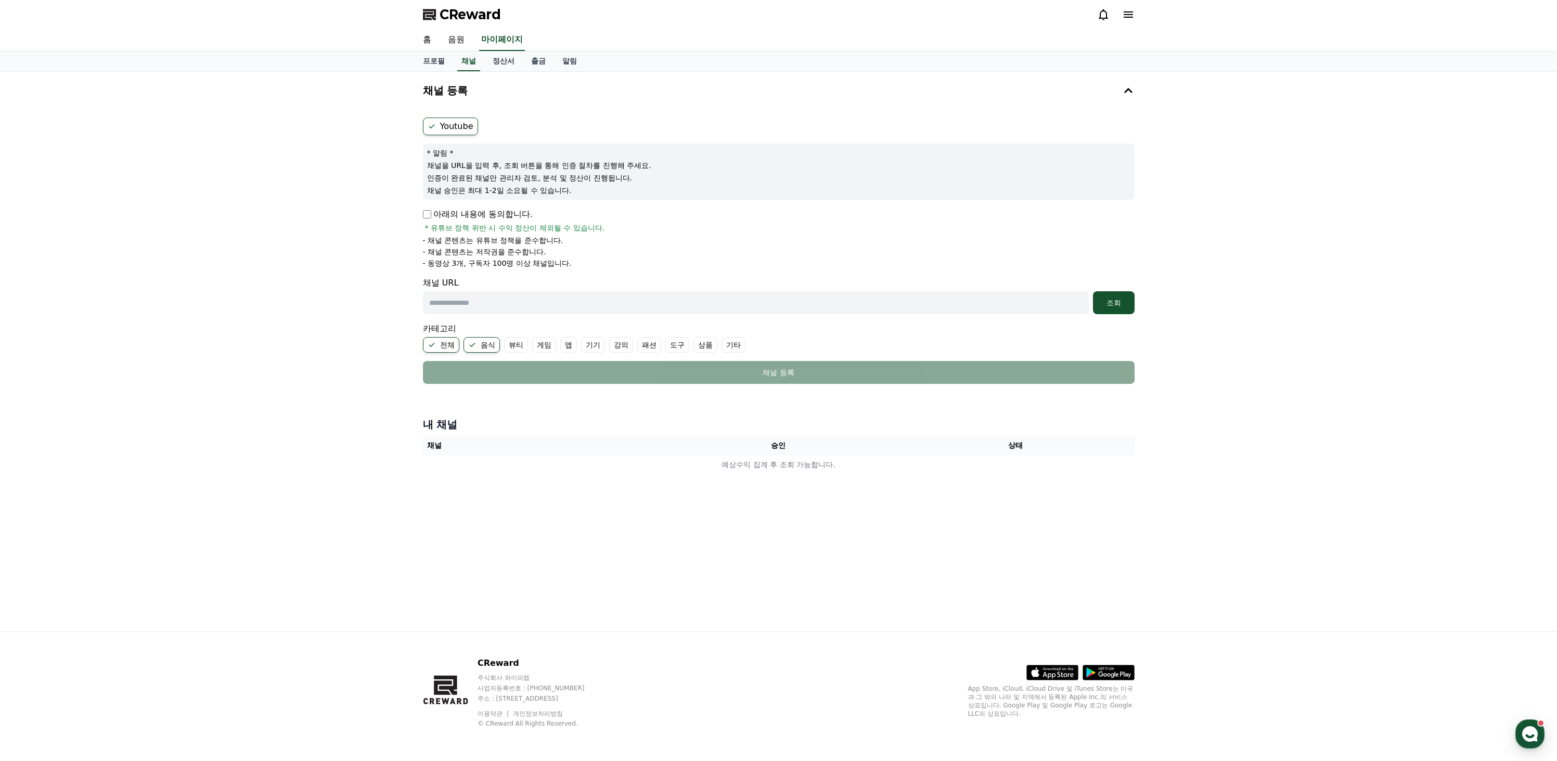
click at [497, 341] on ul "전체 음식 뷰티 게임 앱 기기 강의 패션 도구 상품 기타" at bounding box center [779, 345] width 712 height 16
click at [532, 338] on label "게임" at bounding box center [544, 345] width 24 height 16
click at [556, 343] on label "게임" at bounding box center [550, 345] width 36 height 16
click at [494, 350] on label "음식" at bounding box center [482, 345] width 36 height 16
click at [426, 350] on label "전체" at bounding box center [441, 345] width 36 height 16
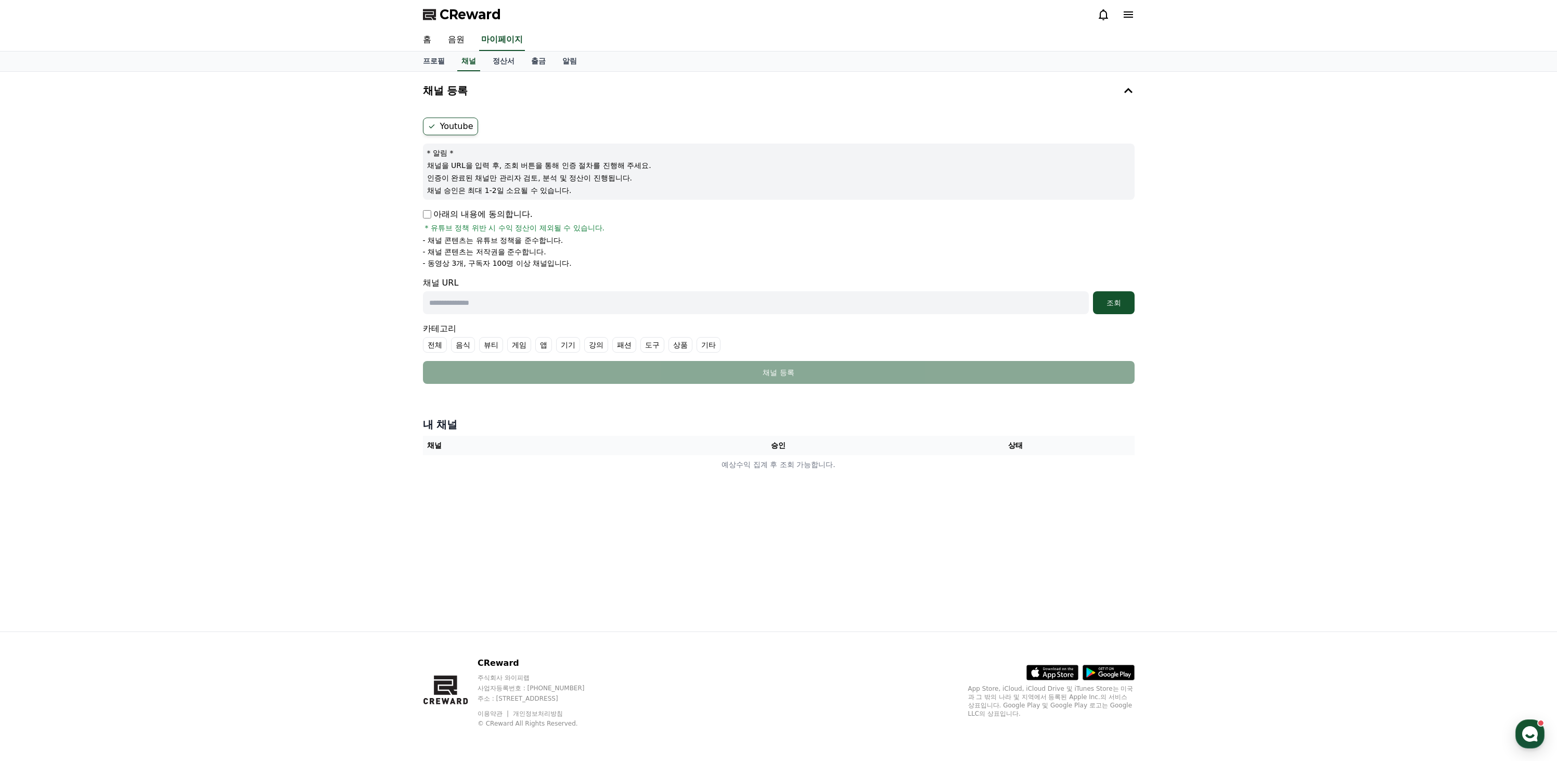
click at [432, 212] on p "아래의 내용에 동의합니다." at bounding box center [478, 214] width 110 height 12
drag, startPoint x: 432, startPoint y: 231, endPoint x: 513, endPoint y: 230, distance: 80.1
click at [513, 230] on span "* 유튜브 정책 위반 시 수익 정산이 제외될 수 있습니다." at bounding box center [515, 228] width 180 height 10
